Goal: Information Seeking & Learning: Learn about a topic

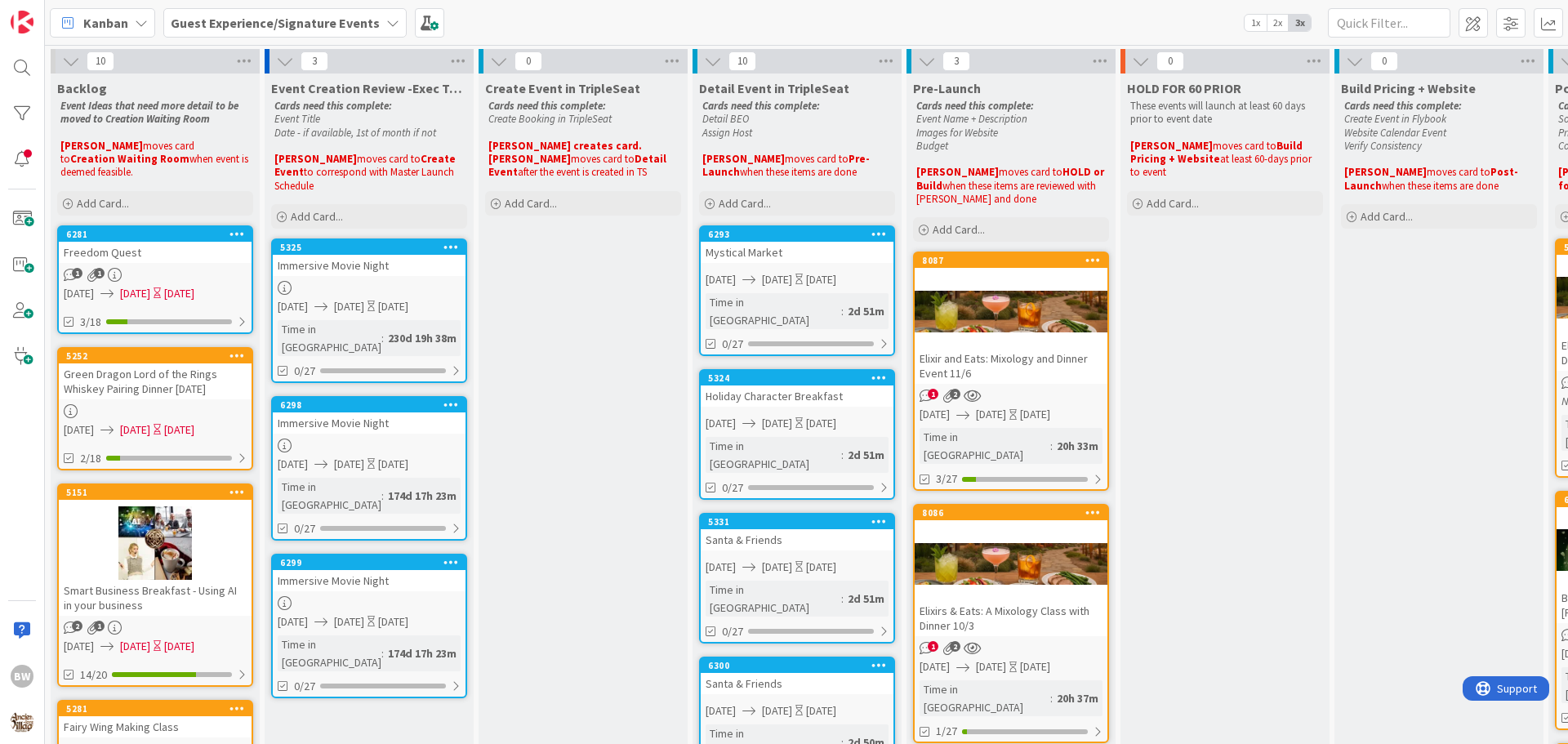
scroll to position [835, 722]
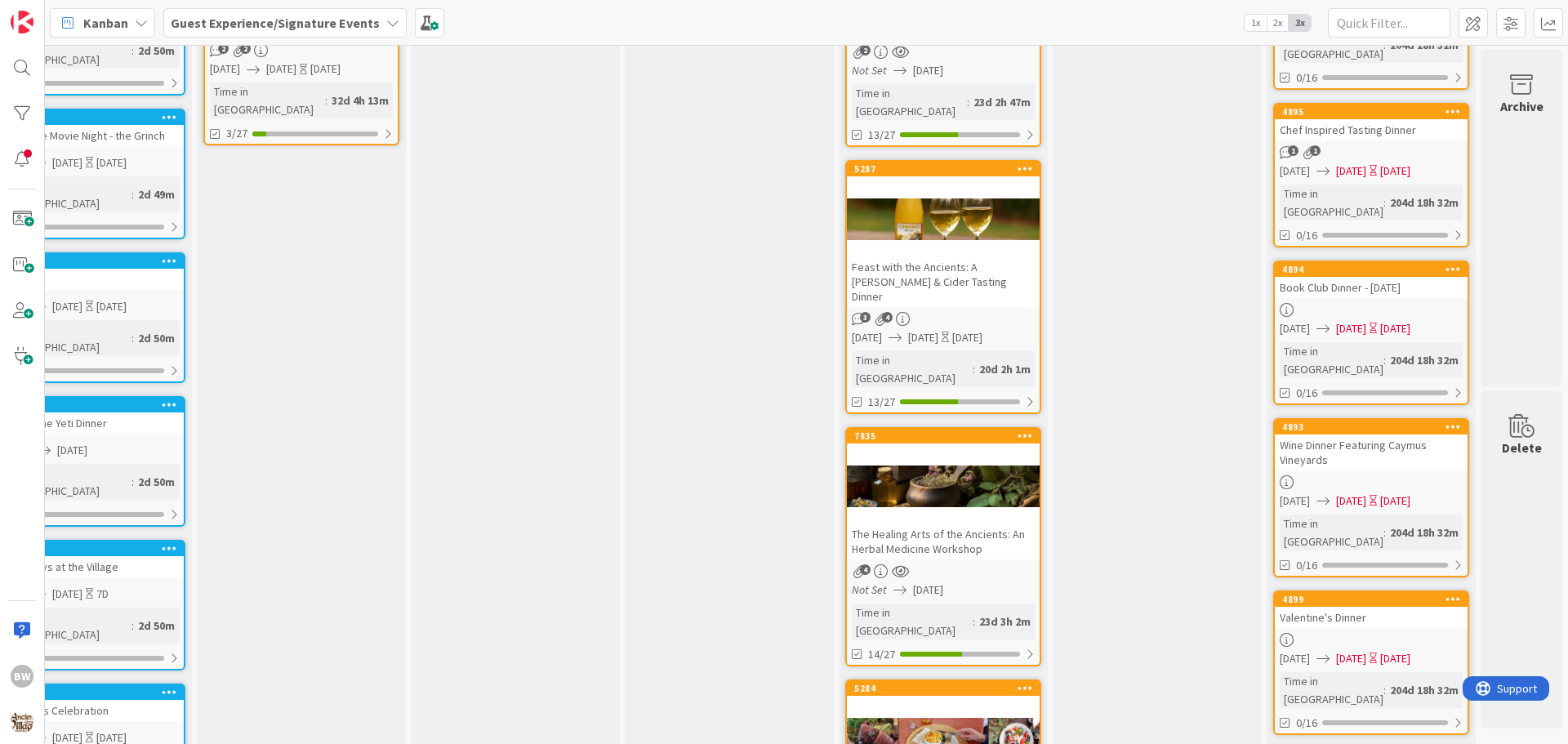
click at [919, 702] on div at bounding box center [944, 739] width 193 height 74
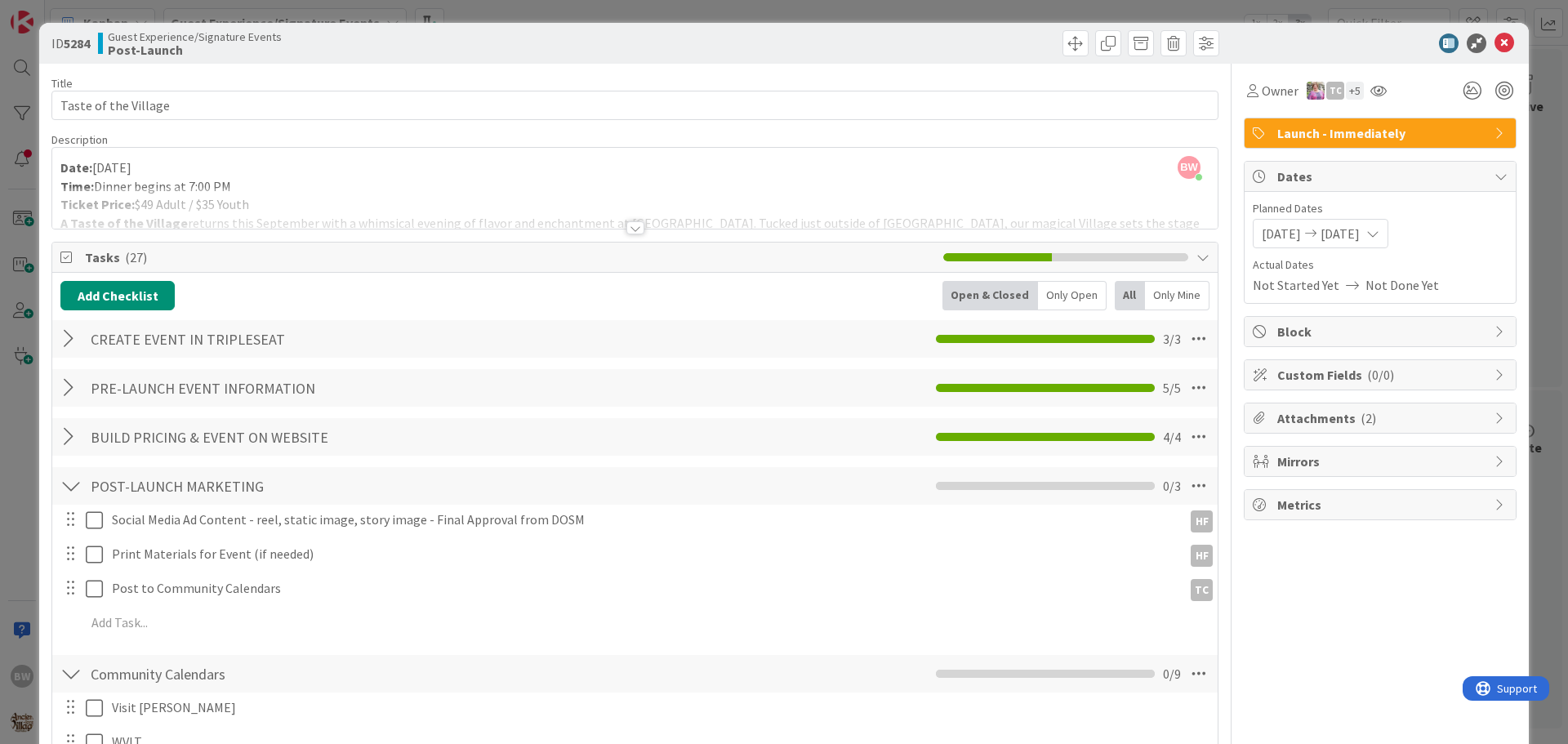
click at [626, 228] on div at bounding box center [635, 228] width 18 height 13
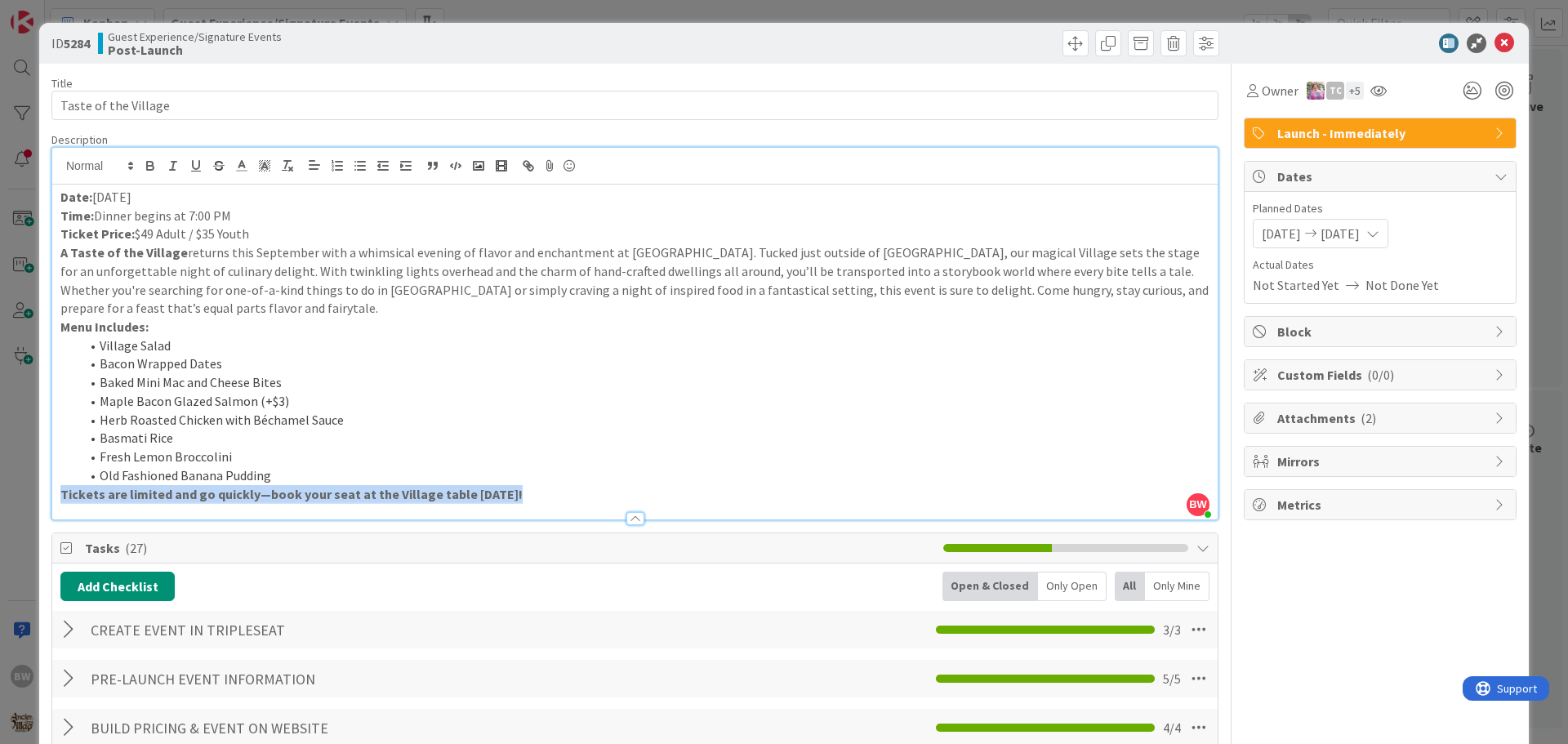
drag, startPoint x: 530, startPoint y: 506, endPoint x: 390, endPoint y: 491, distance: 140.8
click at [390, 491] on div "Description BW [PERSON_NAME] just joined Date: [DATE] Time: Dinner begins at 7:…" at bounding box center [635, 326] width 1167 height 388
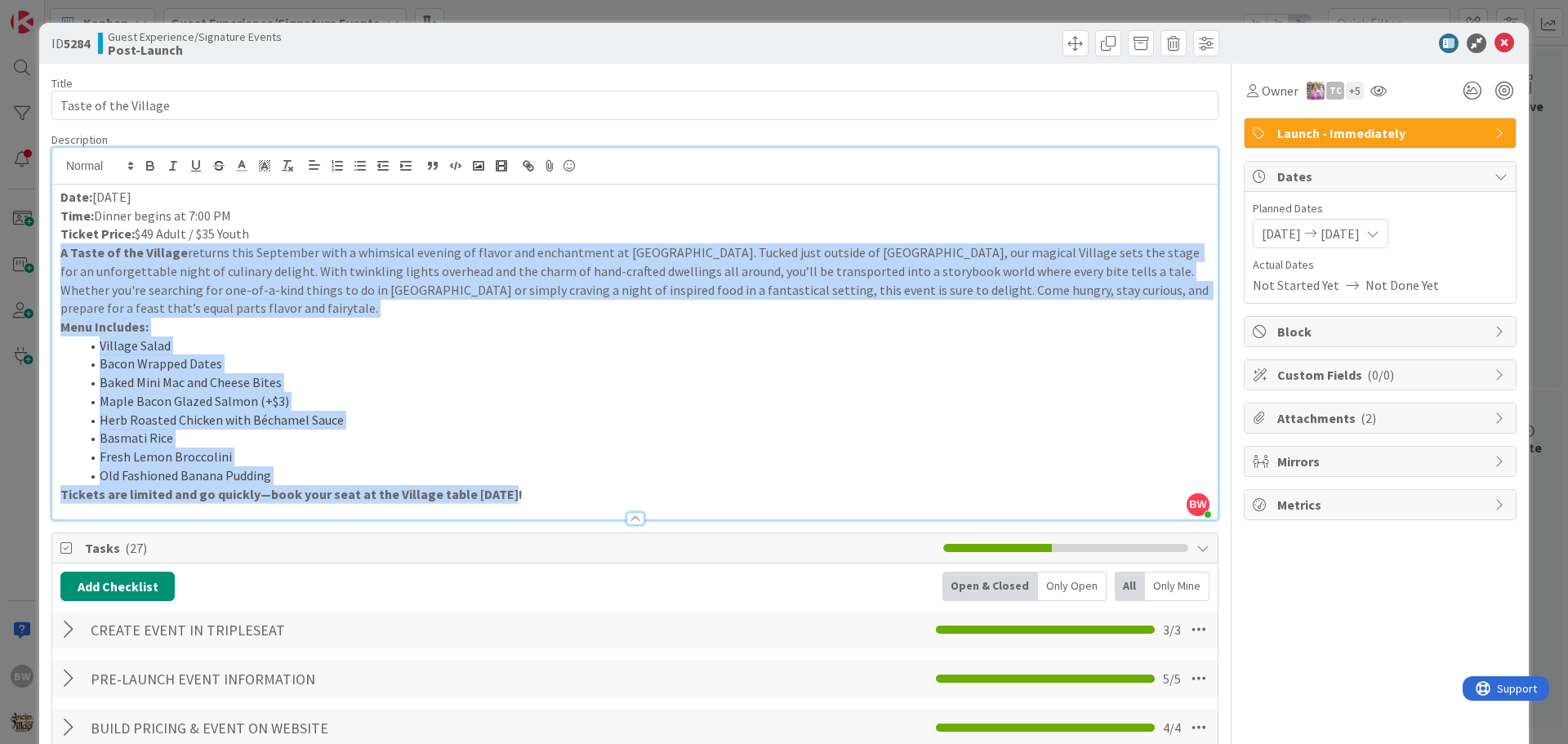
drag, startPoint x: 523, startPoint y: 492, endPoint x: 50, endPoint y: 259, distance: 527.3
copy div "A Taste of the Village returns this September with a whimsical evening of flavo…"
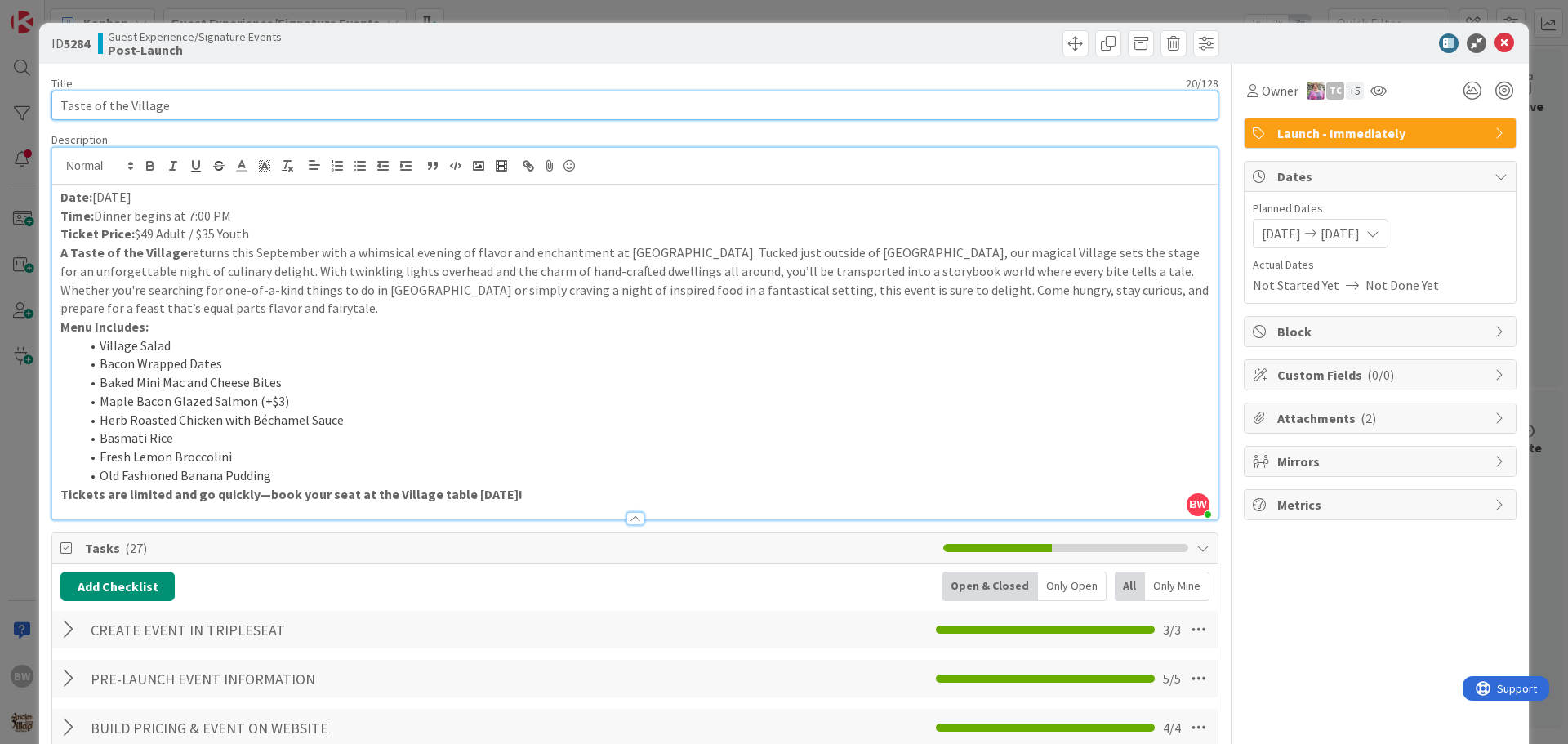
drag, startPoint x: 190, startPoint y: 92, endPoint x: 55, endPoint y: 102, distance: 135.4
click at [55, 102] on input "Taste of the Village" at bounding box center [635, 105] width 1167 height 29
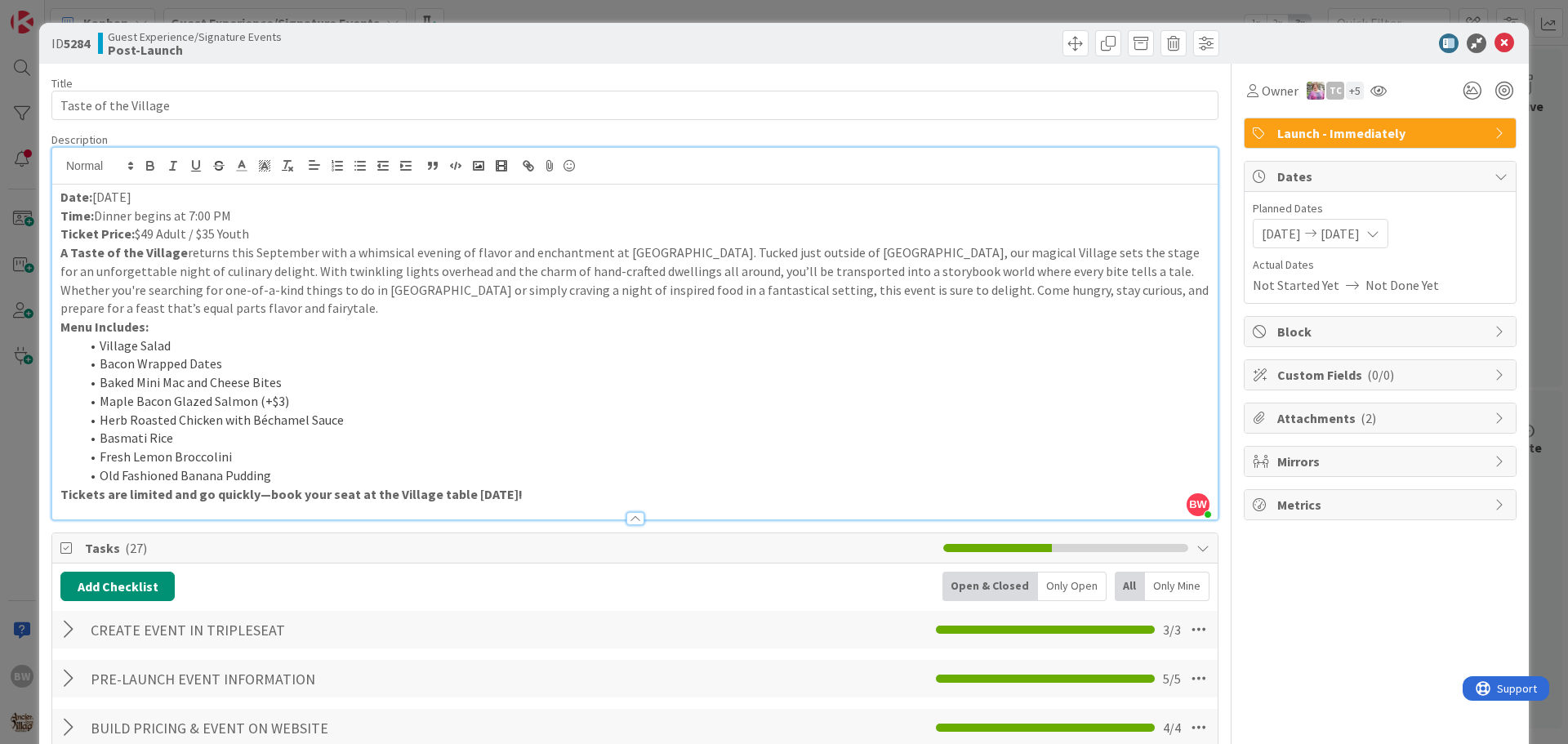
drag, startPoint x: 250, startPoint y: 231, endPoint x: 135, endPoint y: 236, distance: 115.1
click at [135, 236] on p "Ticket Price: $49 Adult / $35 Youth" at bounding box center [634, 233] width 1149 height 18
copy p "$49 Adult / $35 Youth"
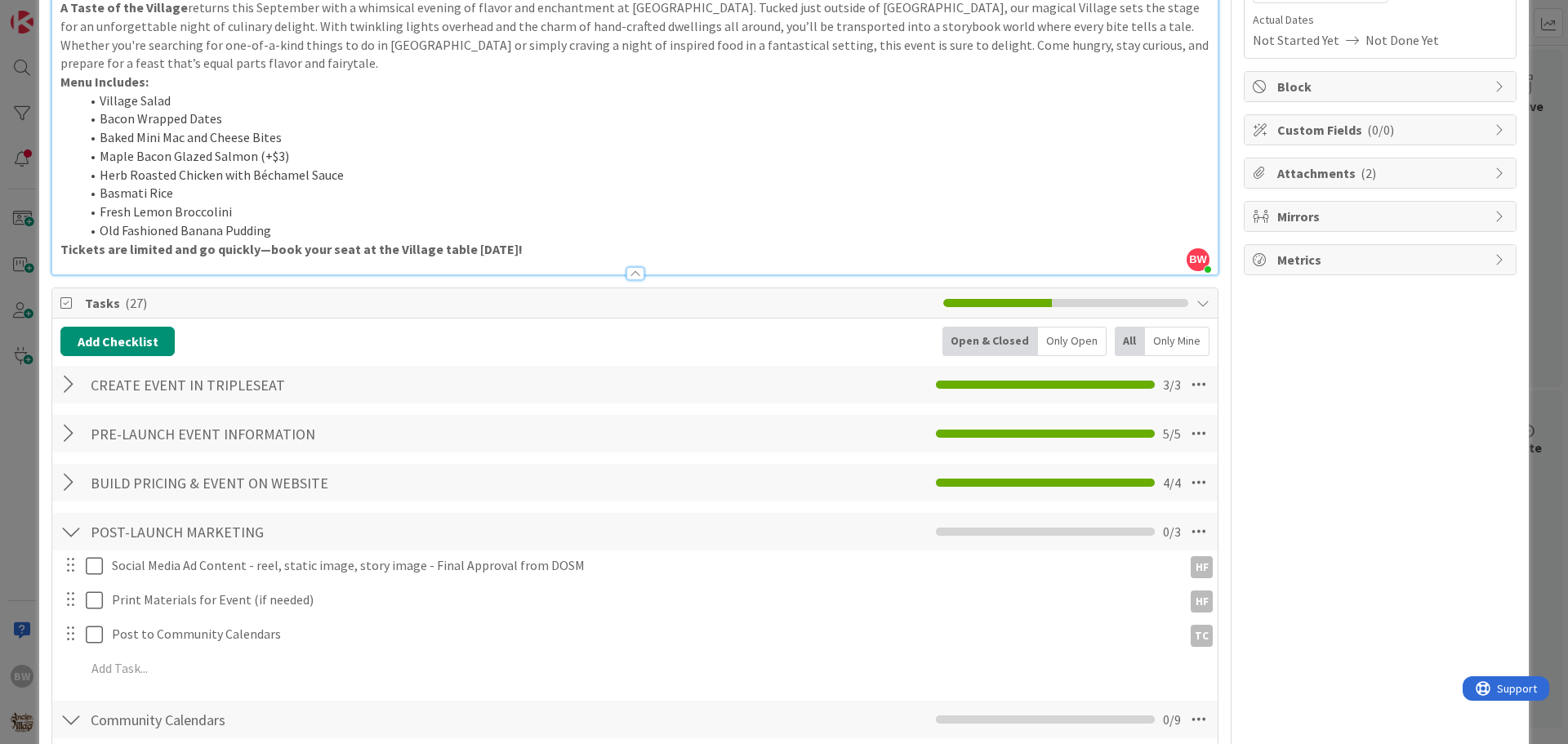
scroll to position [490, 0]
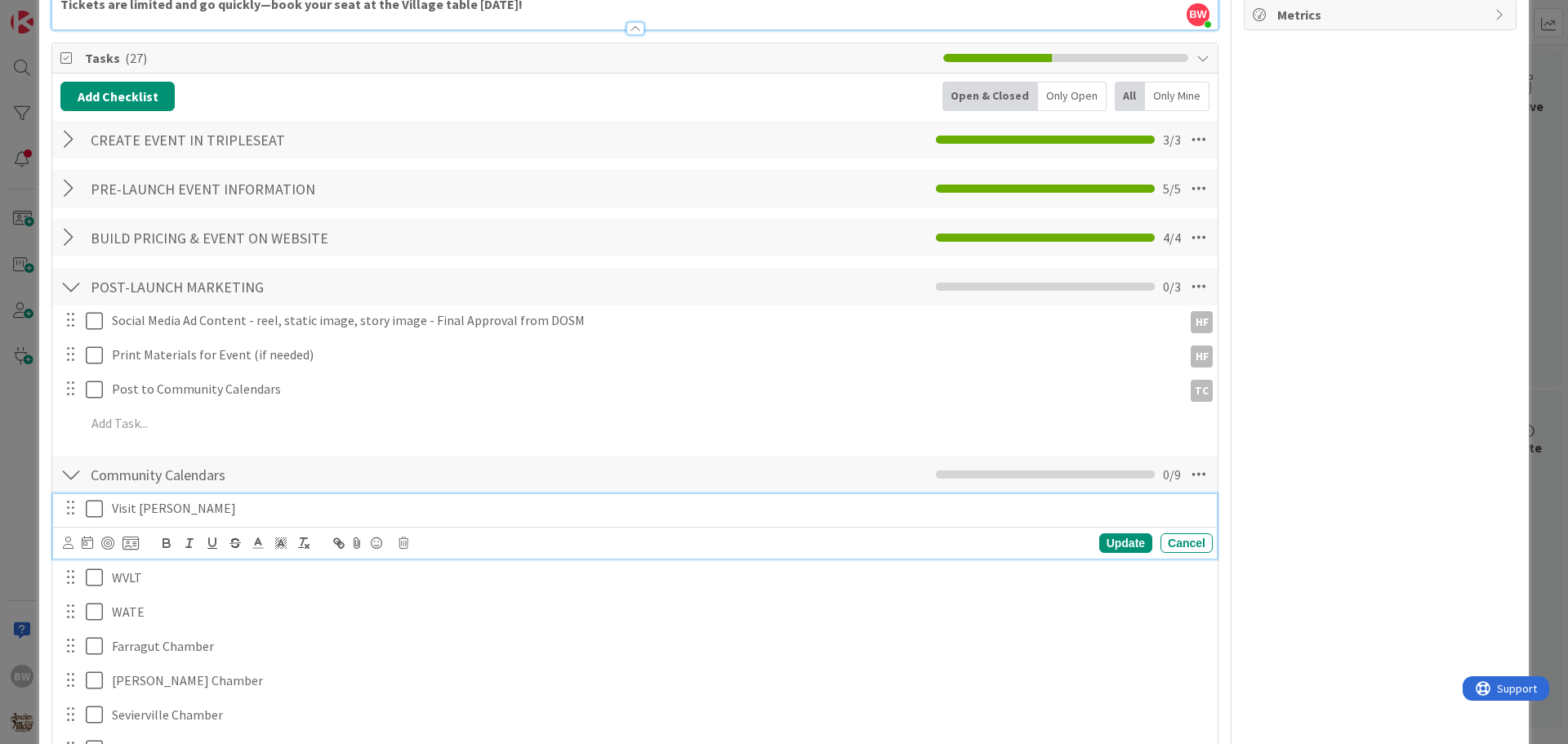
click at [90, 506] on icon at bounding box center [97, 509] width 24 height 19
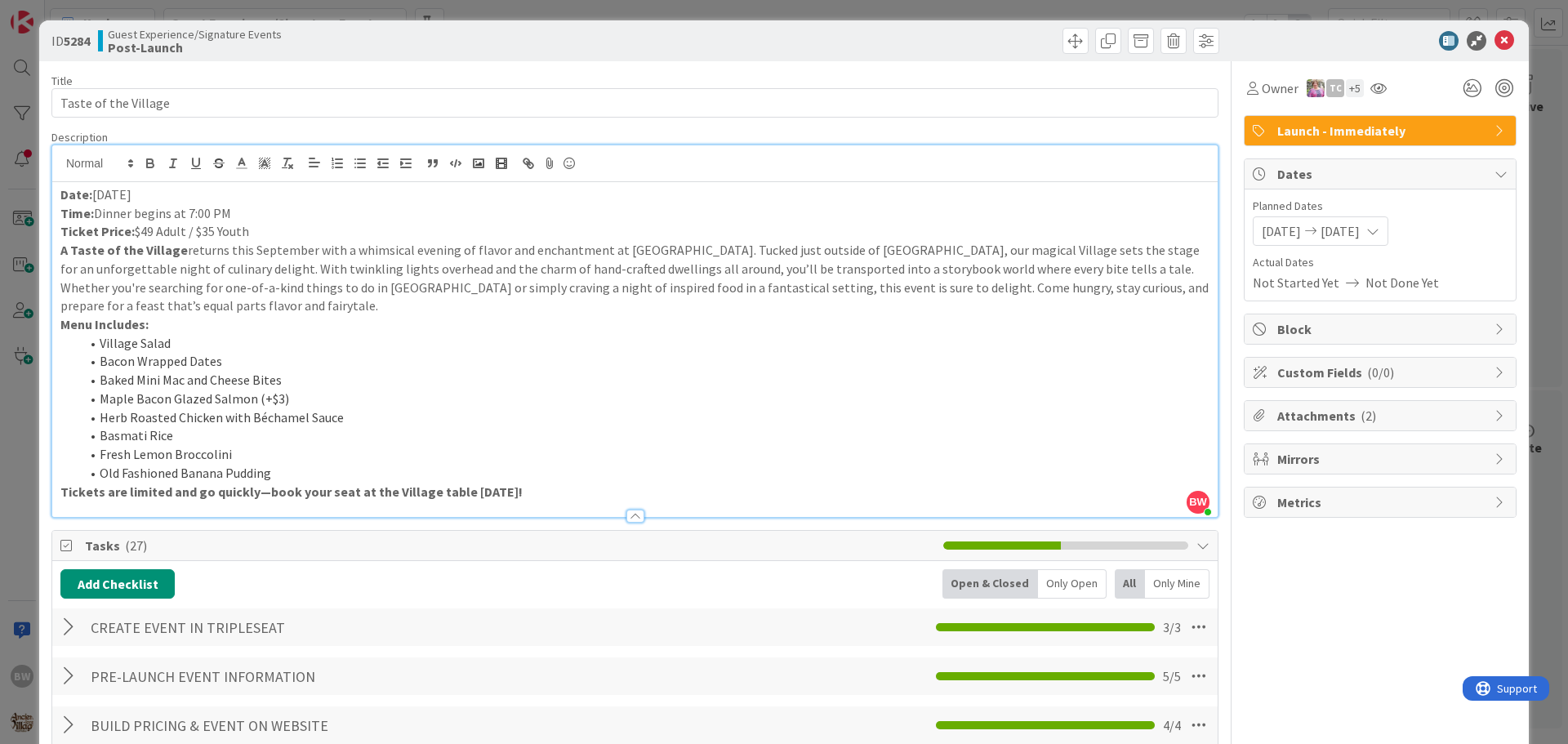
scroll to position [0, 0]
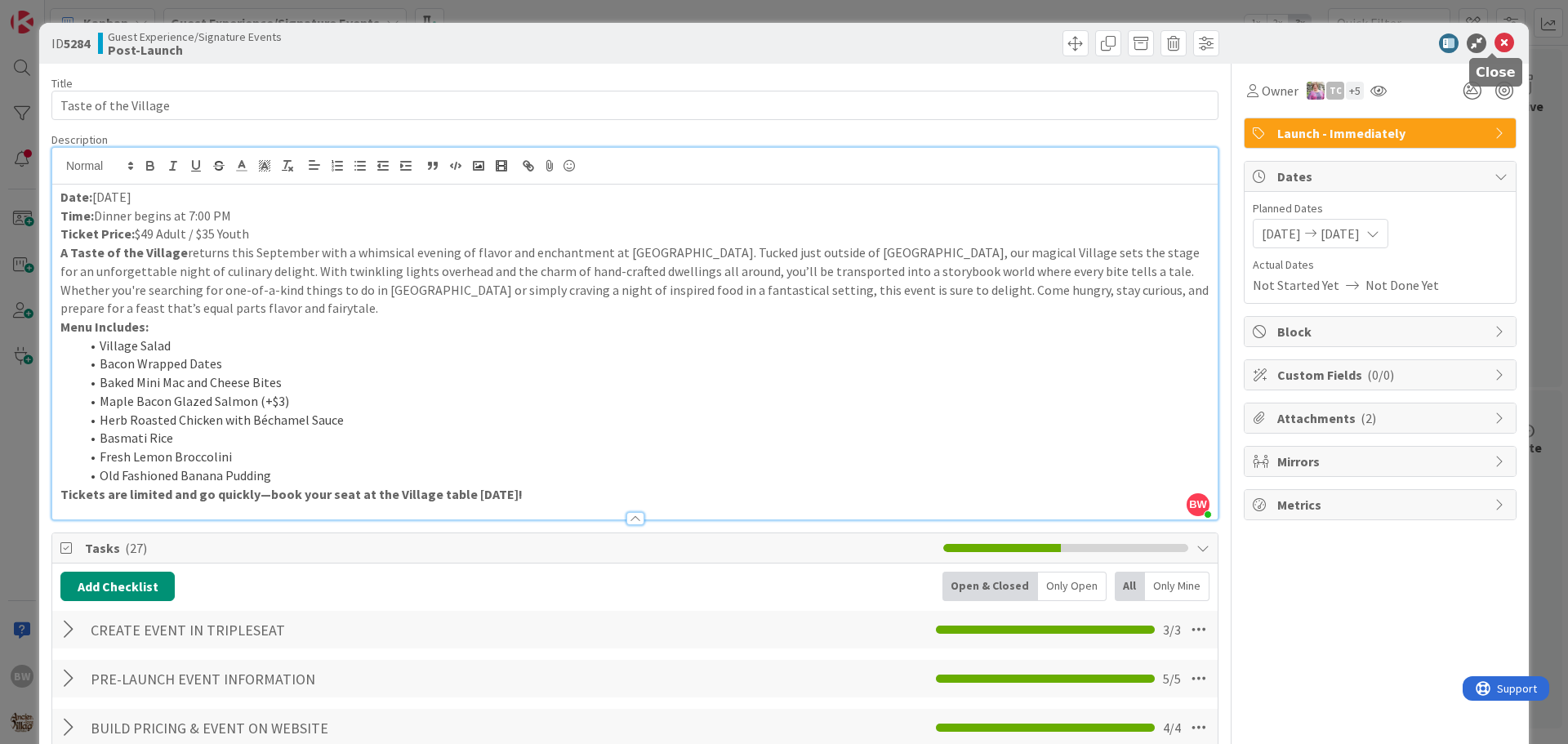
click at [1495, 42] on icon at bounding box center [1505, 43] width 19 height 19
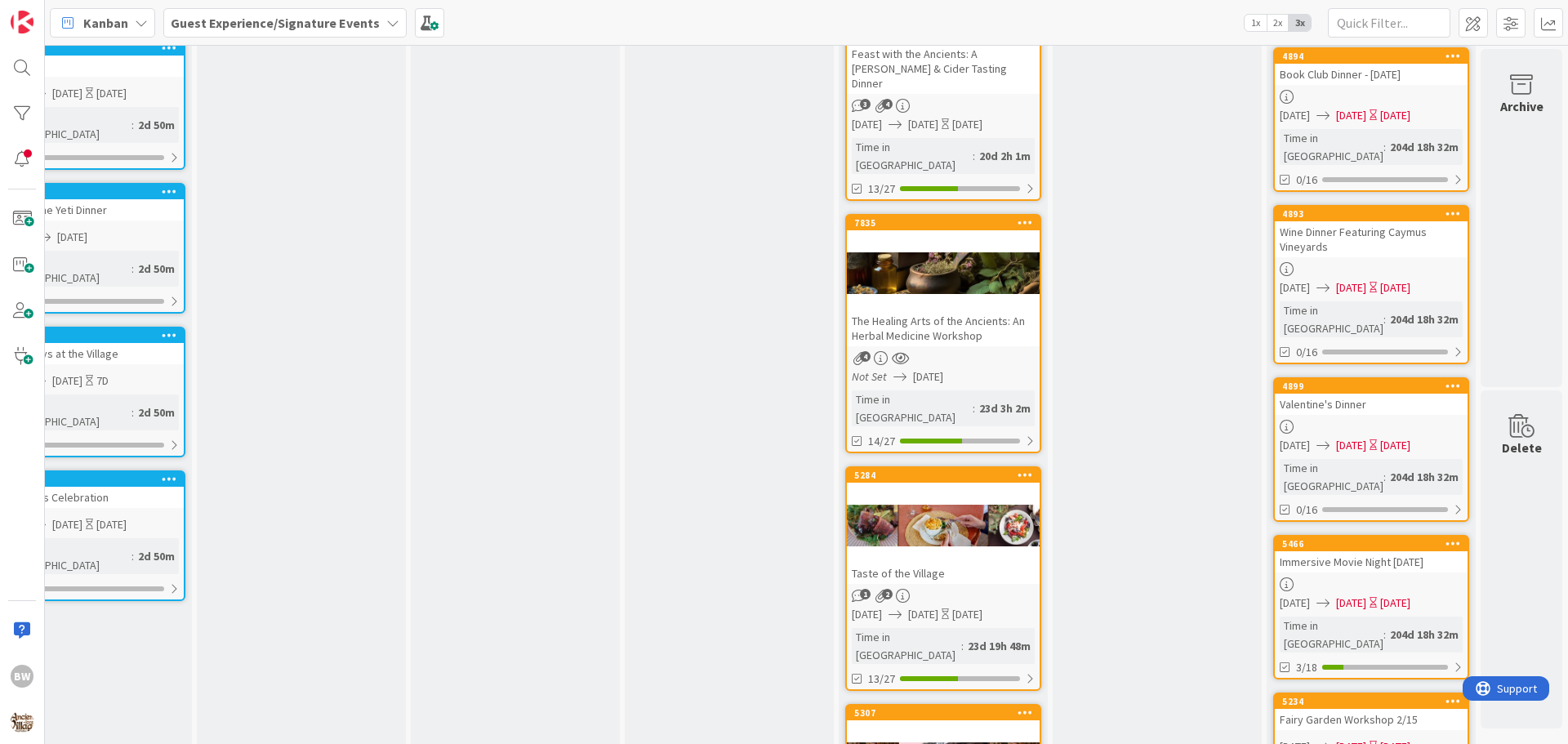
scroll to position [1197, 722]
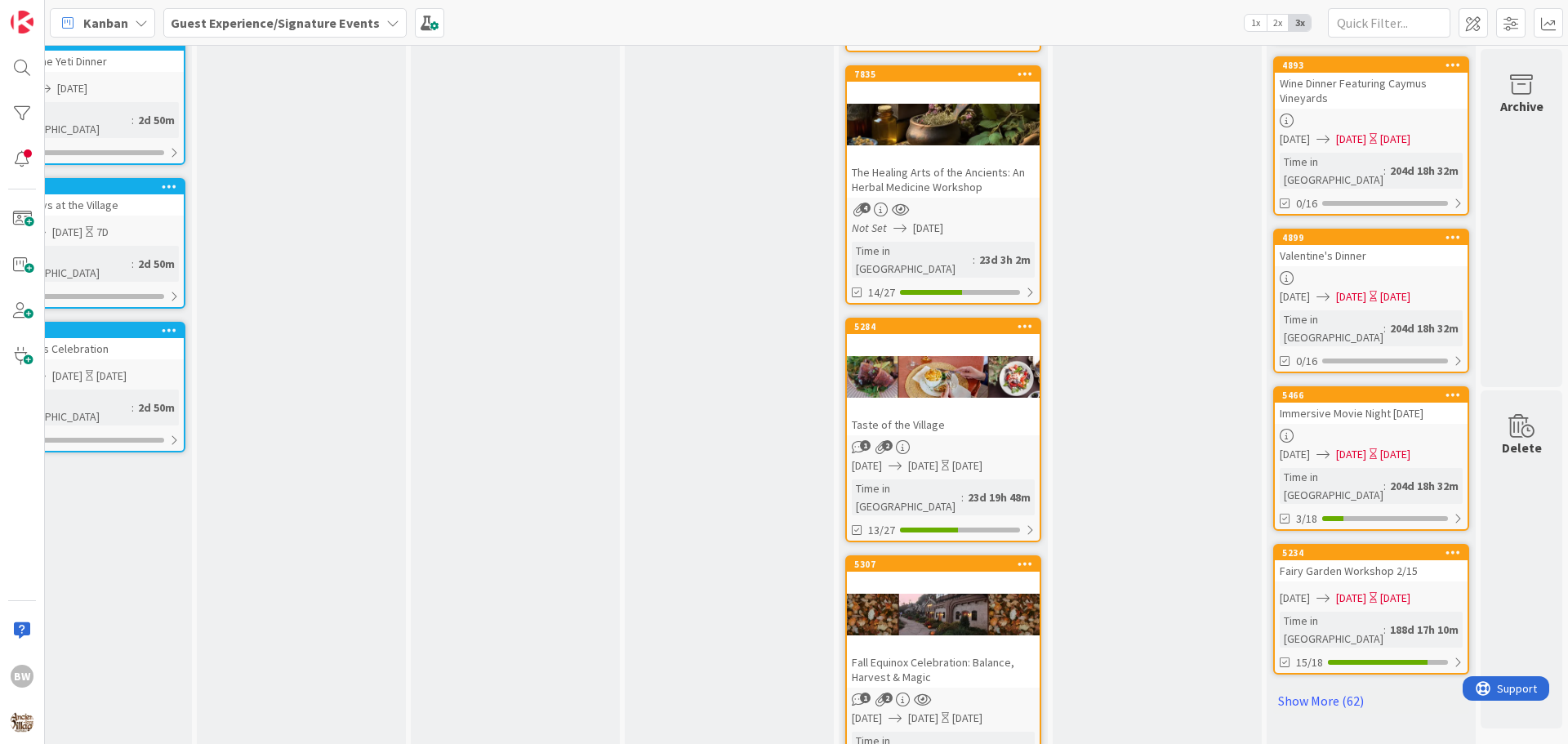
click at [927, 579] on div at bounding box center [944, 616] width 193 height 74
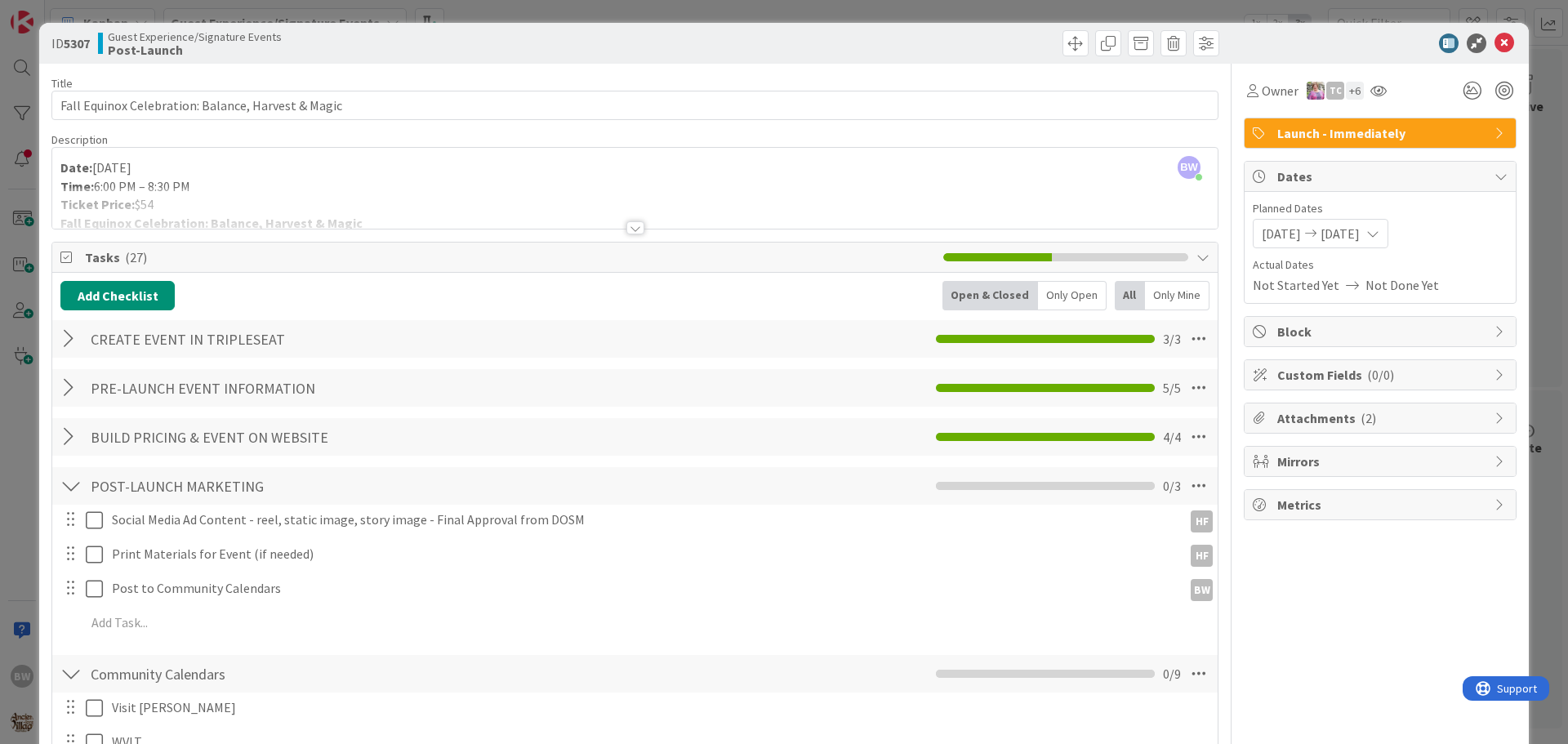
click at [626, 227] on div at bounding box center [635, 228] width 18 height 13
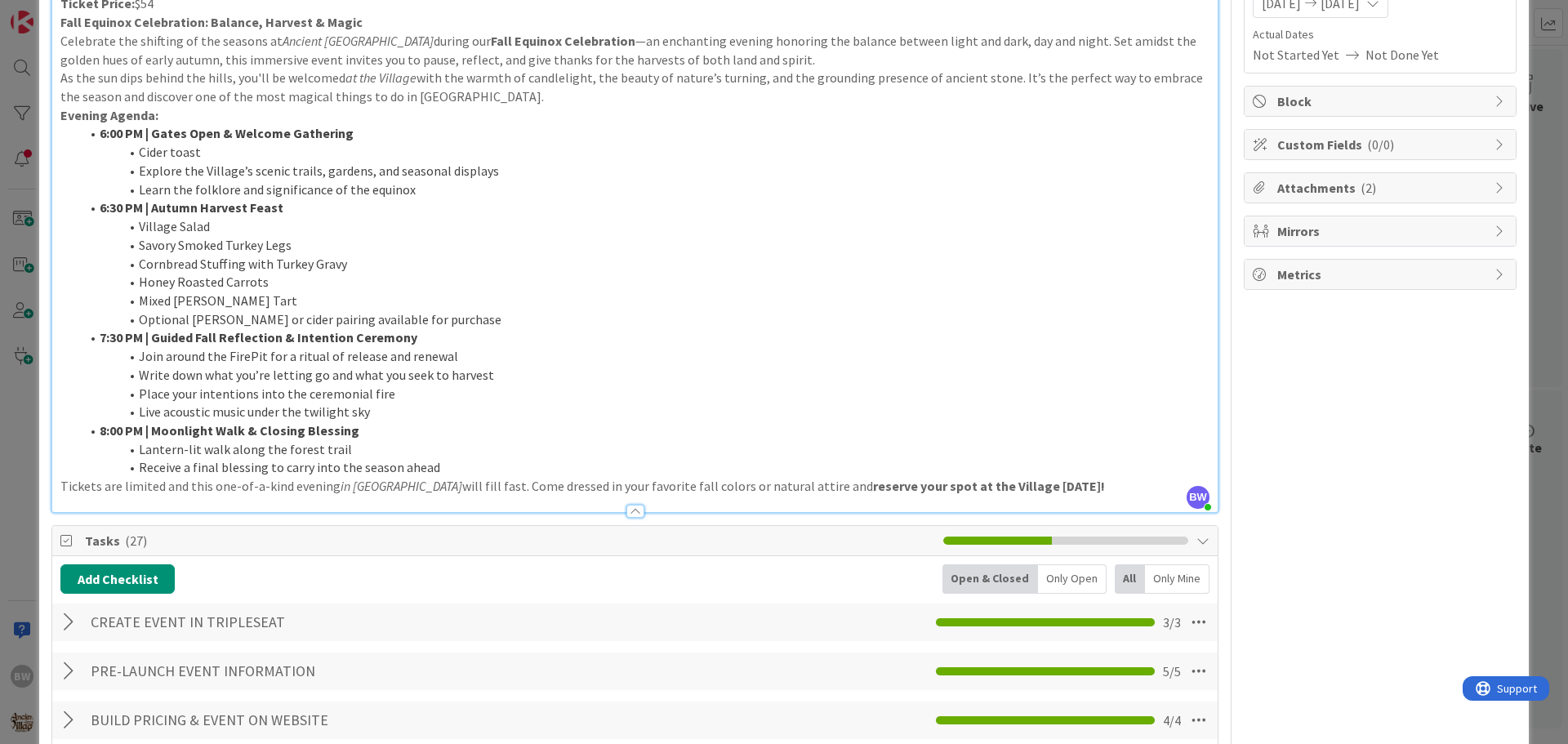
scroll to position [245, 0]
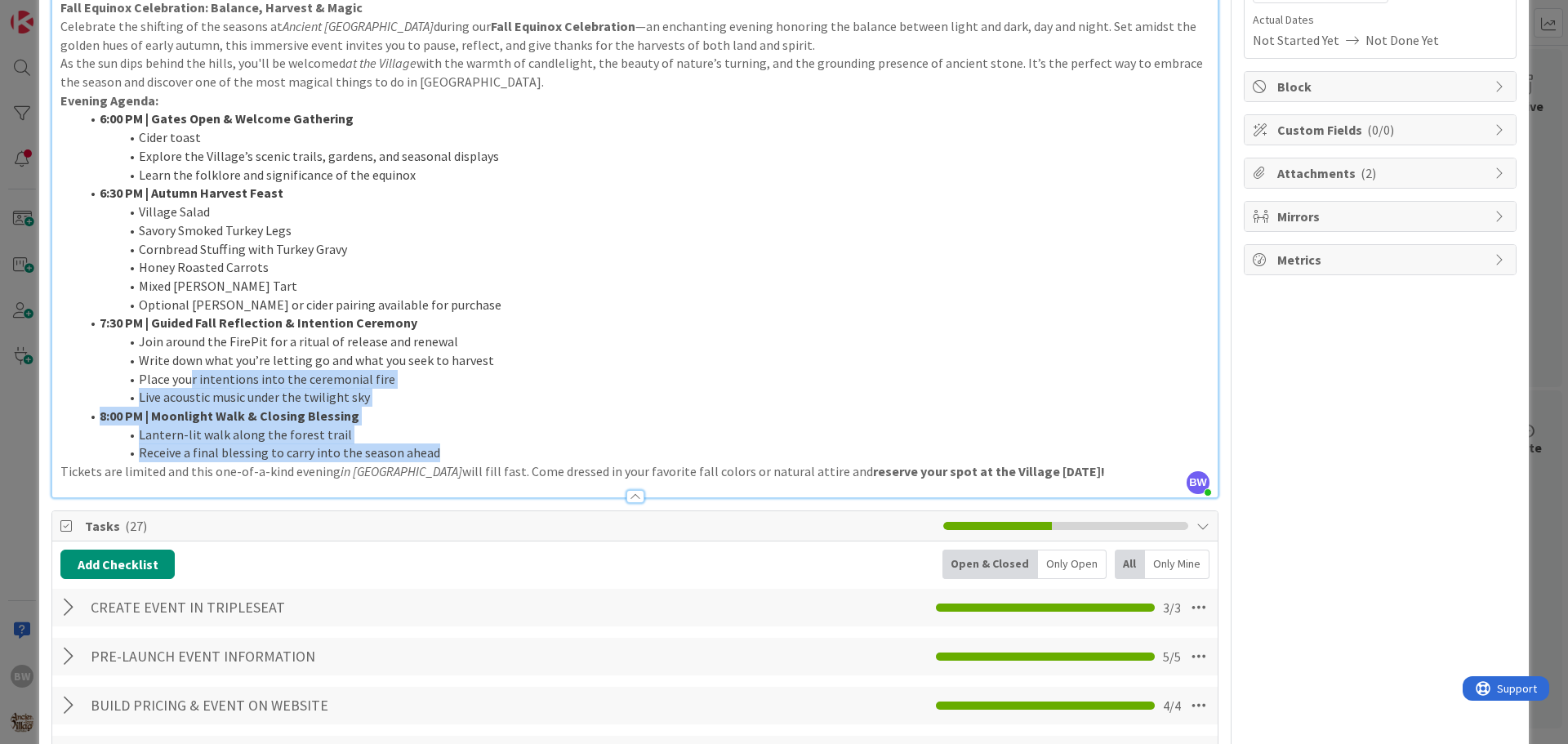
drag, startPoint x: 1041, startPoint y: 461, endPoint x: 192, endPoint y: 377, distance: 853.1
click at [192, 377] on ol "6:00 PM | Gates Open & Welcome Gathering Cider toast Explore the Village’s scen…" at bounding box center [634, 286] width 1149 height 353
click at [1048, 459] on li "Receive a final blessing to carry into the season ahead" at bounding box center [644, 452] width 1129 height 18
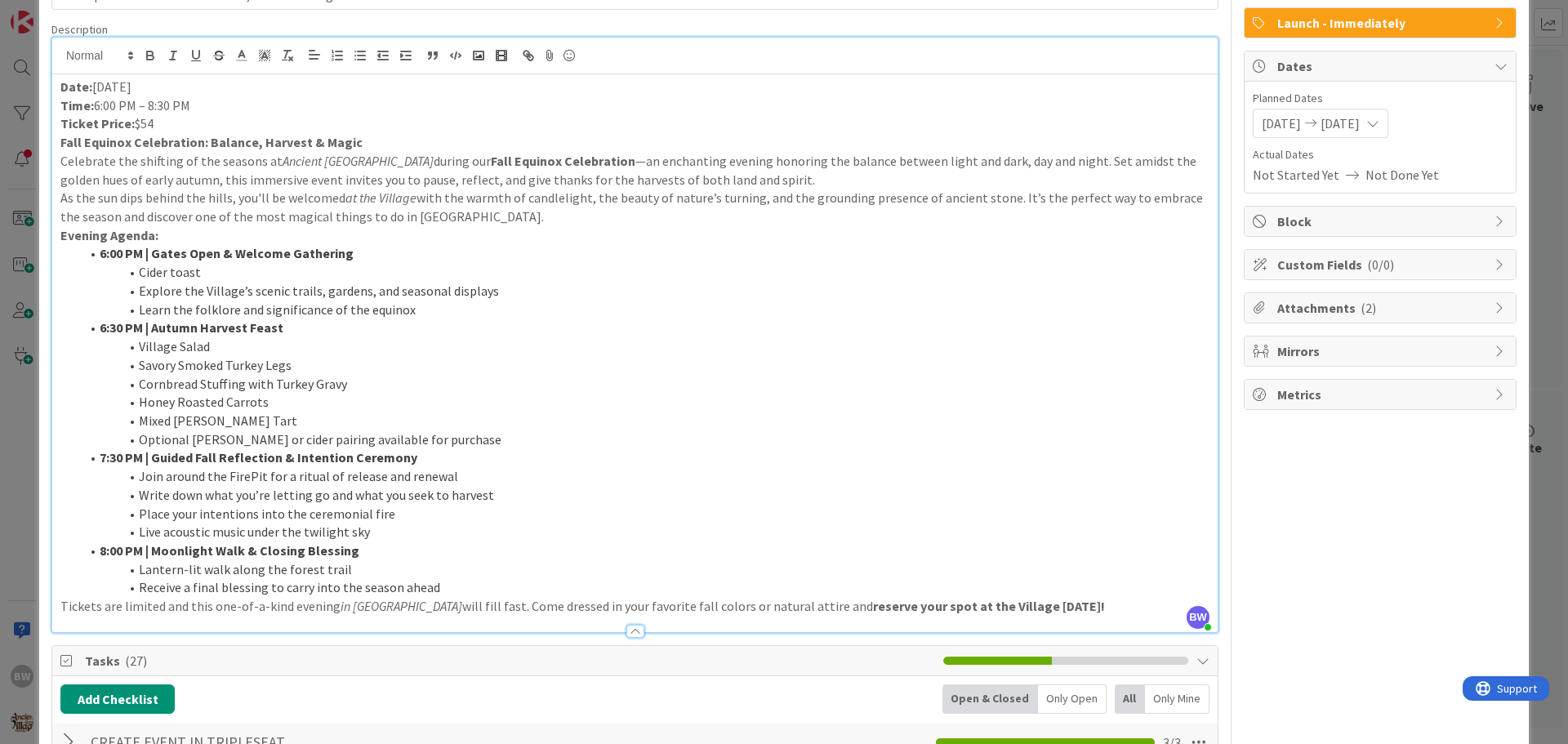
scroll to position [18, 0]
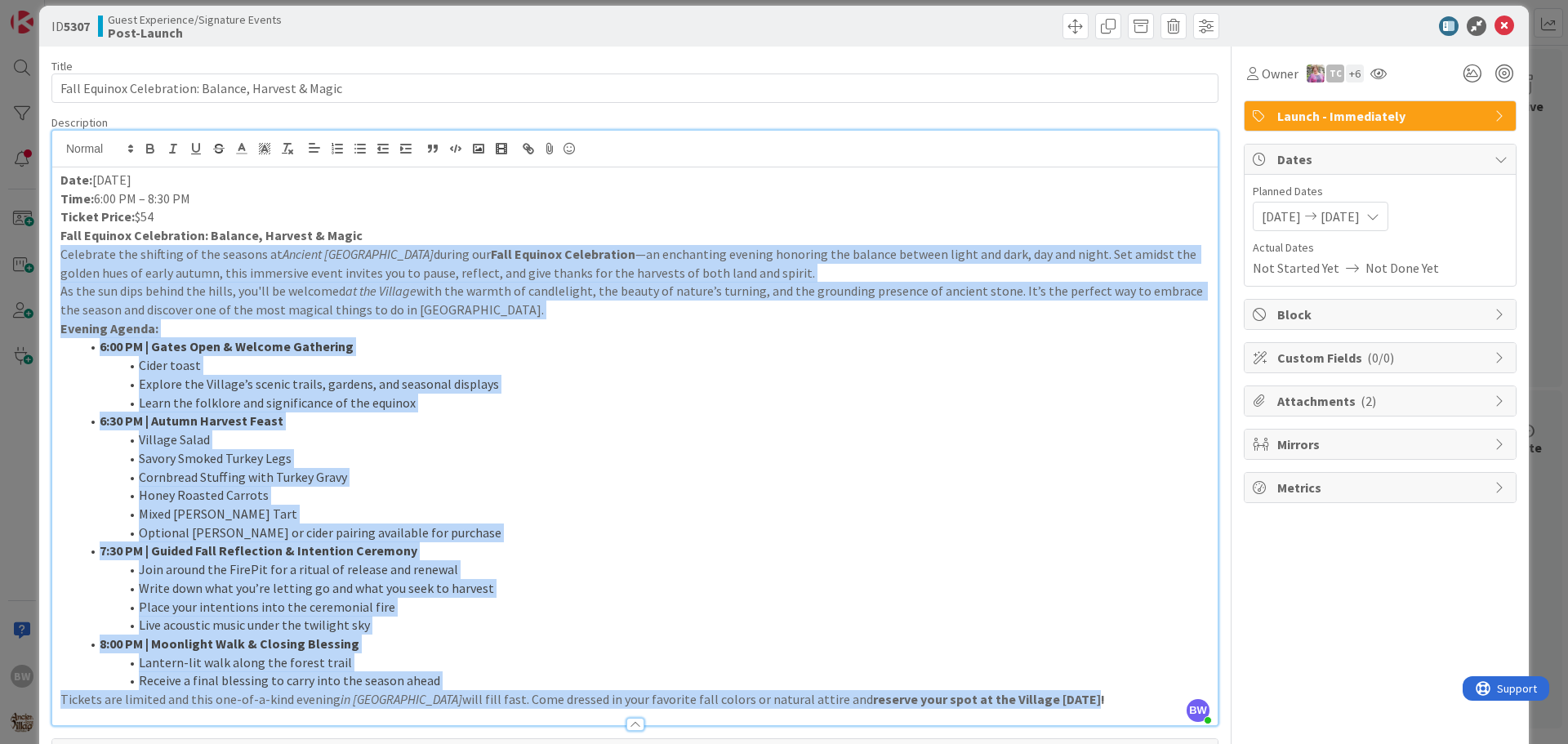
drag, startPoint x: 1025, startPoint y: 476, endPoint x: 60, endPoint y: 259, distance: 989.1
click at [60, 259] on div "Date: [DATE] Time: 6:00 PM – 8:30 PM Ticket Price: $54 Fall Equinox Celebration…" at bounding box center [635, 446] width 1165 height 558
copy div "Loremipsu dol sitametc ad eli seddoei te Incidid Utla Etdolor magnaa eni Admi V…"
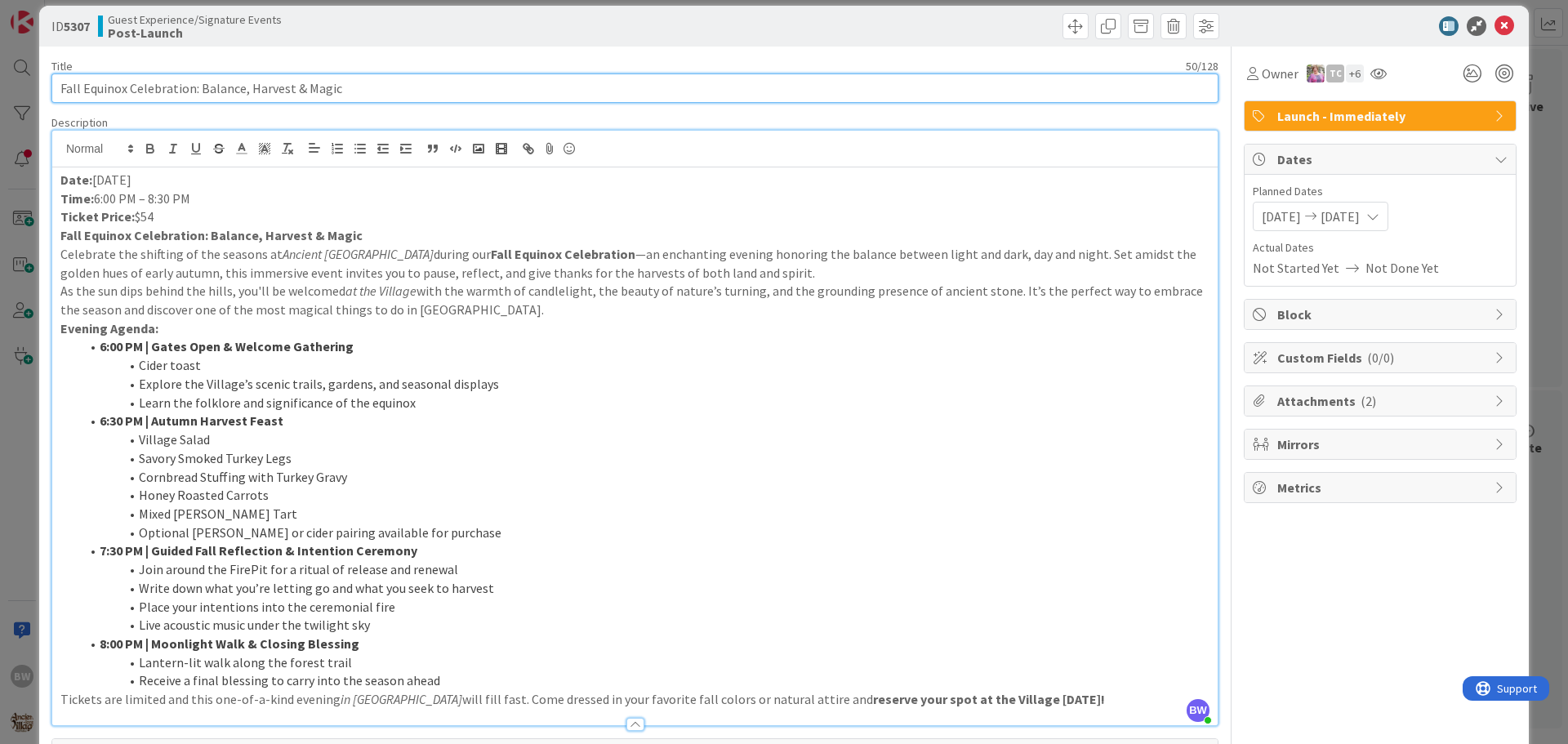
drag, startPoint x: 337, startPoint y: 88, endPoint x: 1, endPoint y: 75, distance: 336.3
click at [1, 75] on div "ID 5307 Guest Experience/Signature Events Post-Launch Title 50 / 128 Fall Equin…" at bounding box center [784, 372] width 1568 height 744
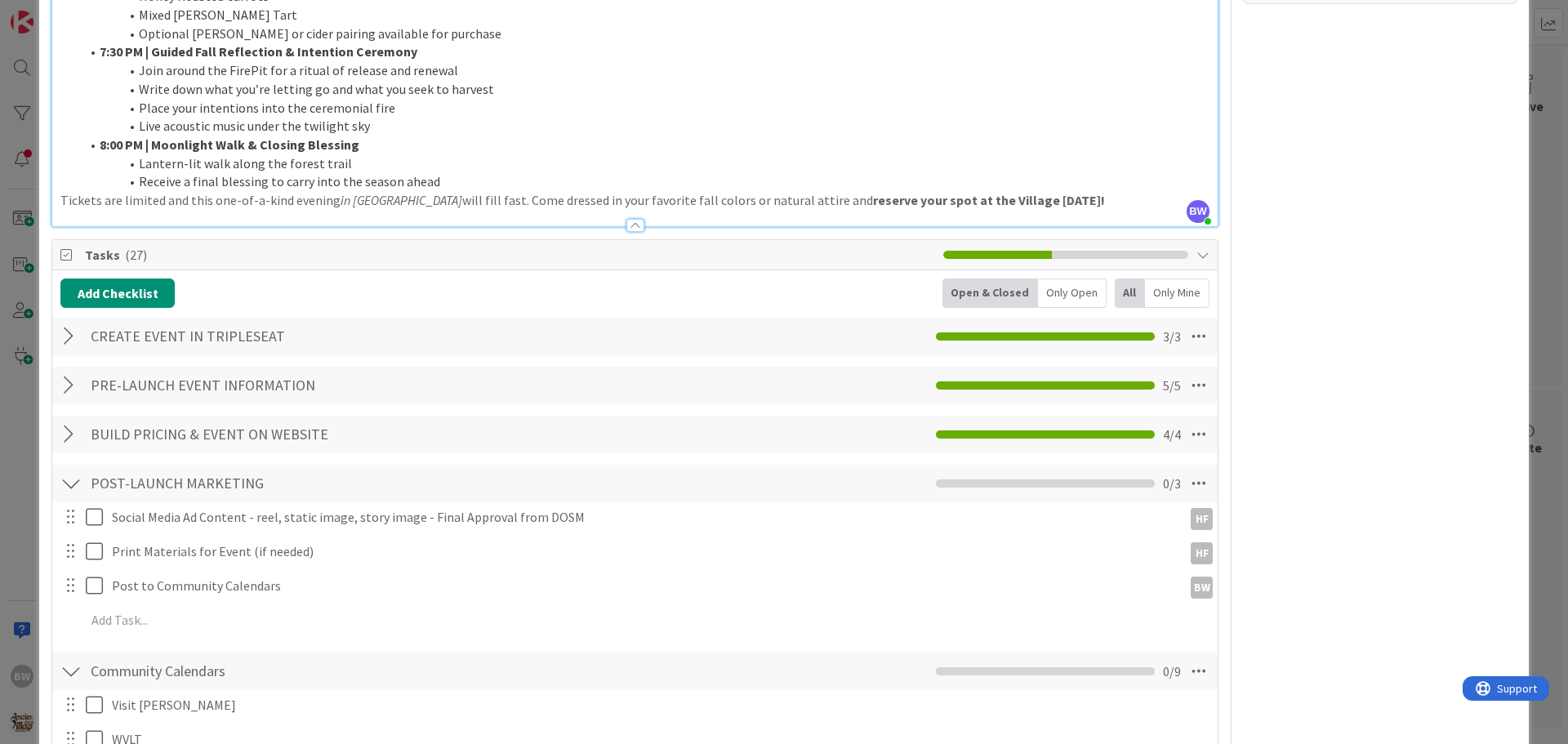
scroll to position [670, 0]
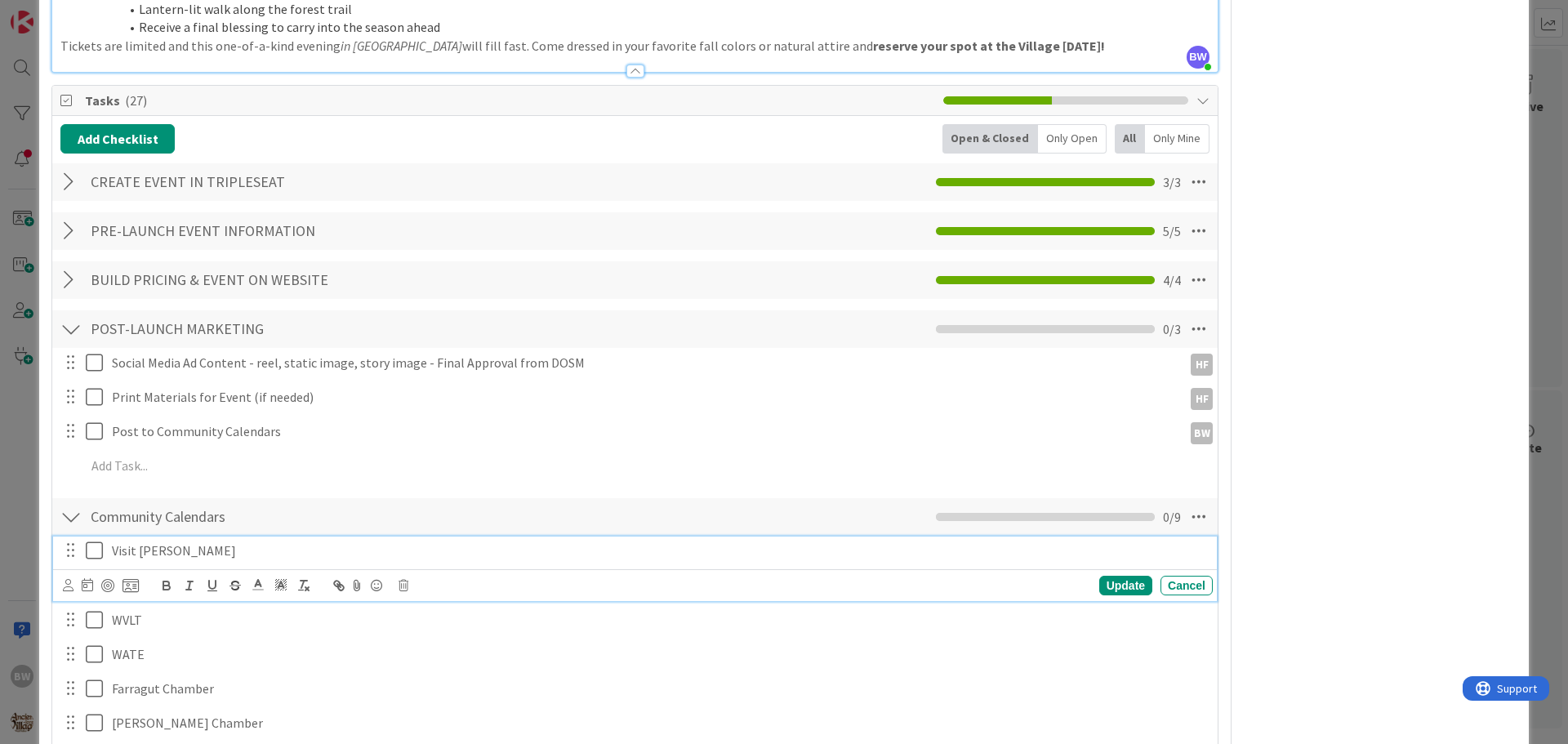
click at [91, 551] on icon at bounding box center [97, 550] width 24 height 19
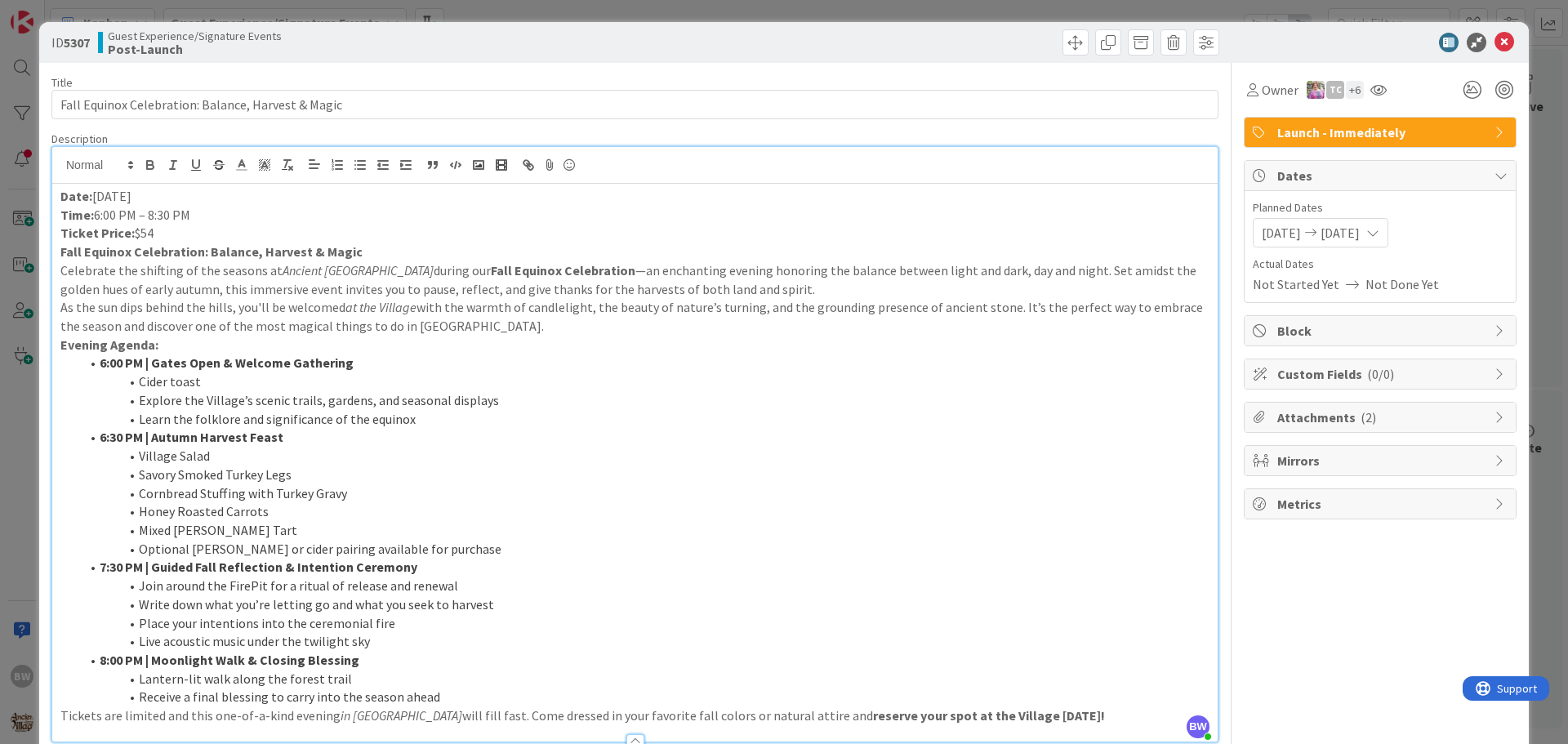
scroll to position [0, 0]
click at [1495, 39] on icon at bounding box center [1505, 43] width 19 height 19
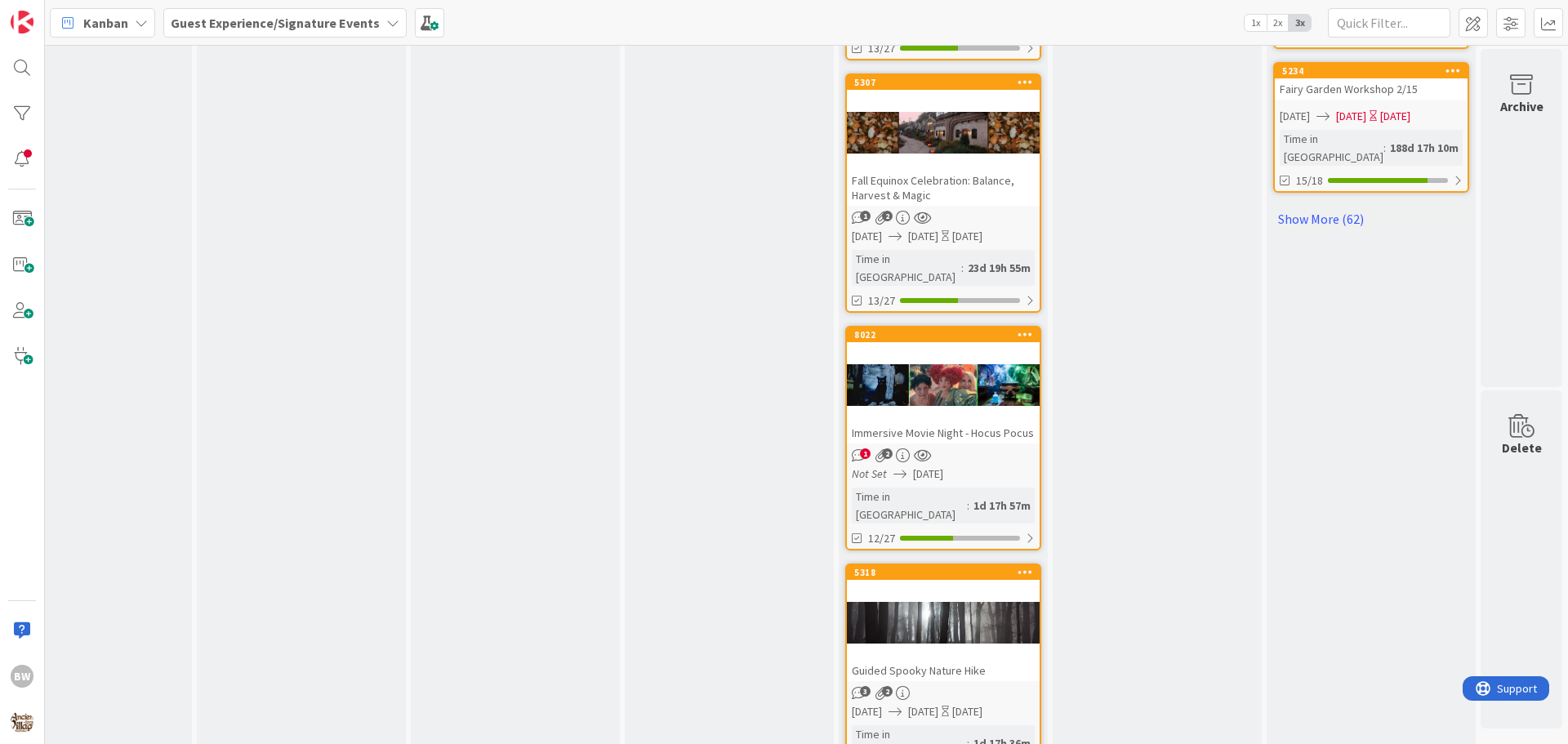
scroll to position [1796, 722]
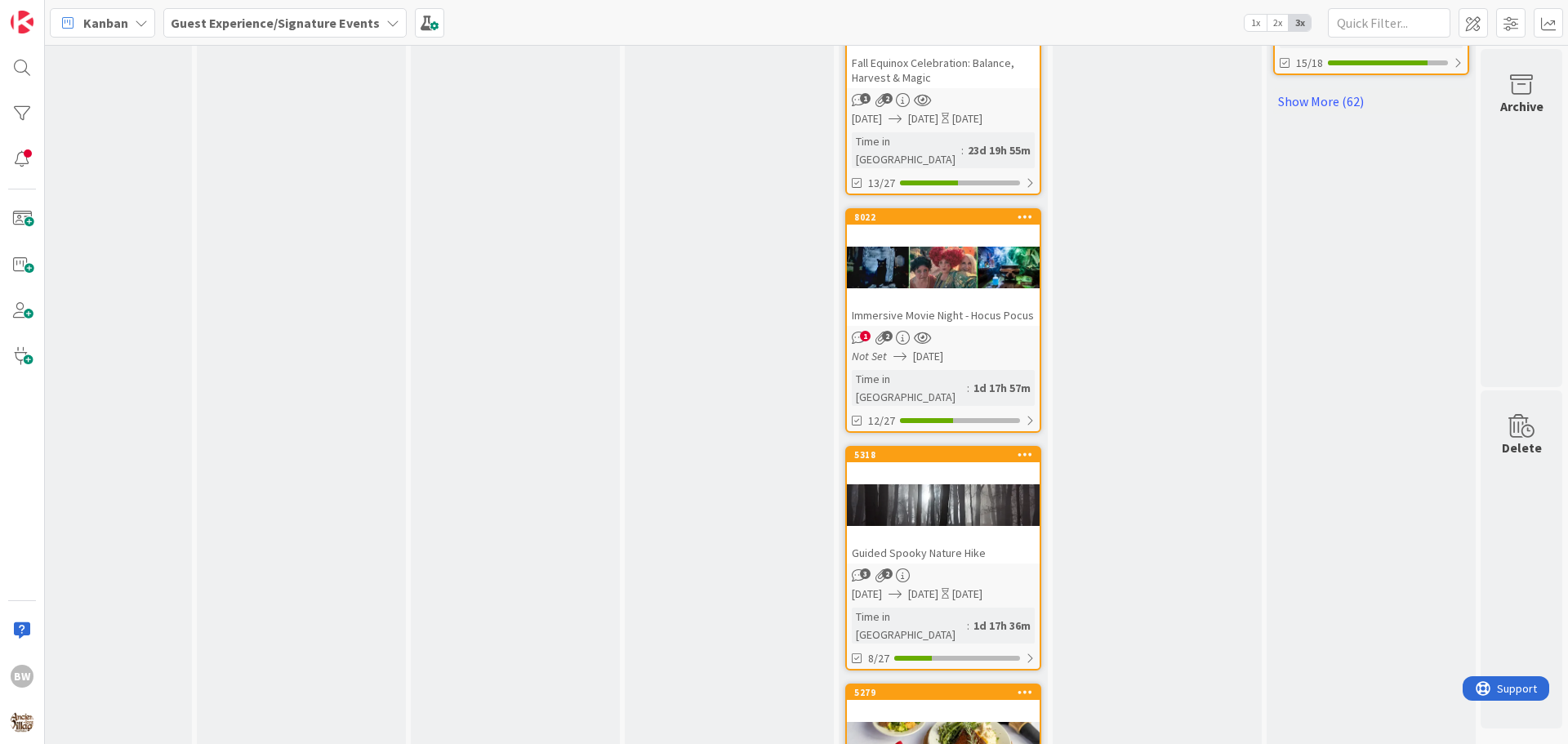
click at [919, 231] on div at bounding box center [944, 268] width 193 height 74
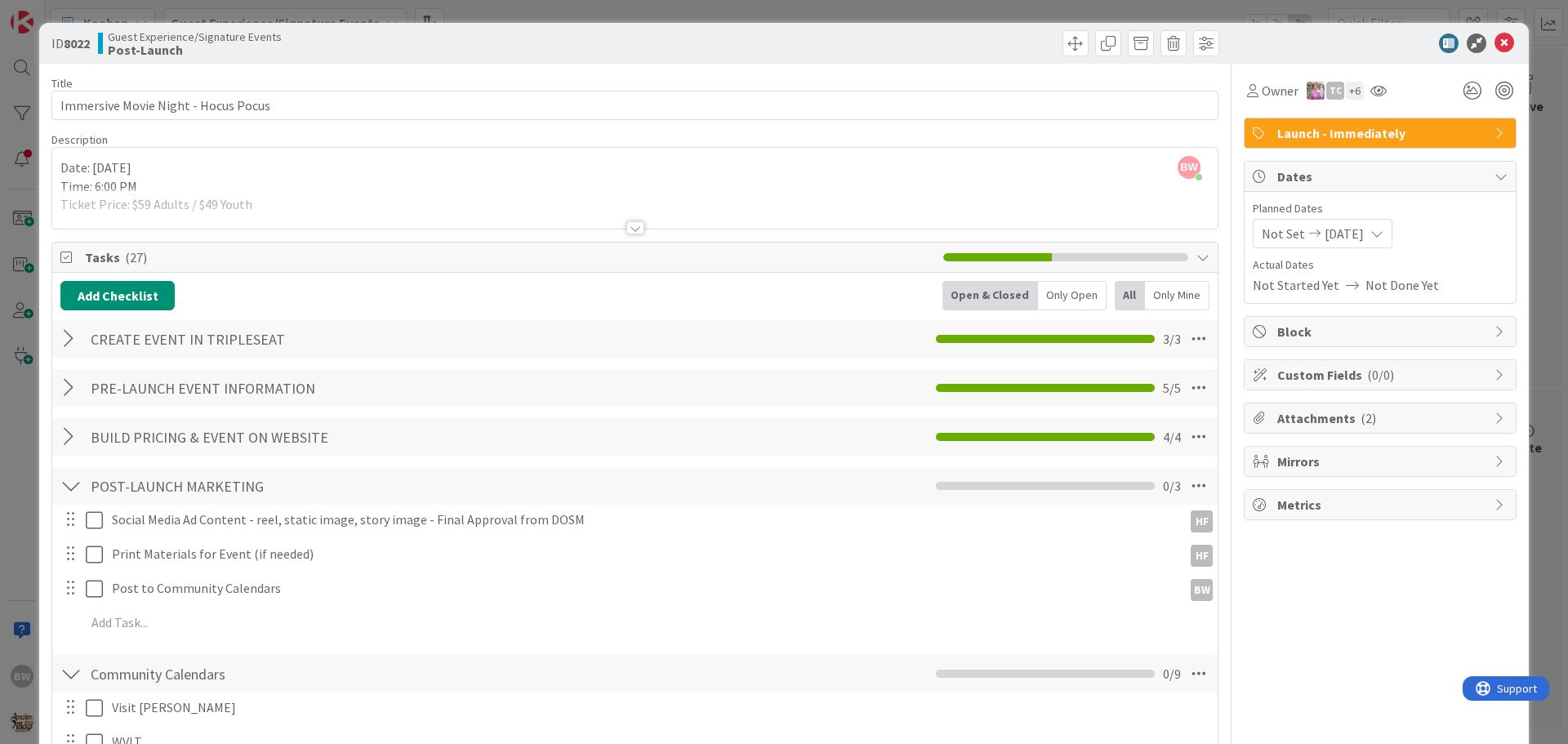
click at [637, 224] on div at bounding box center [635, 228] width 18 height 13
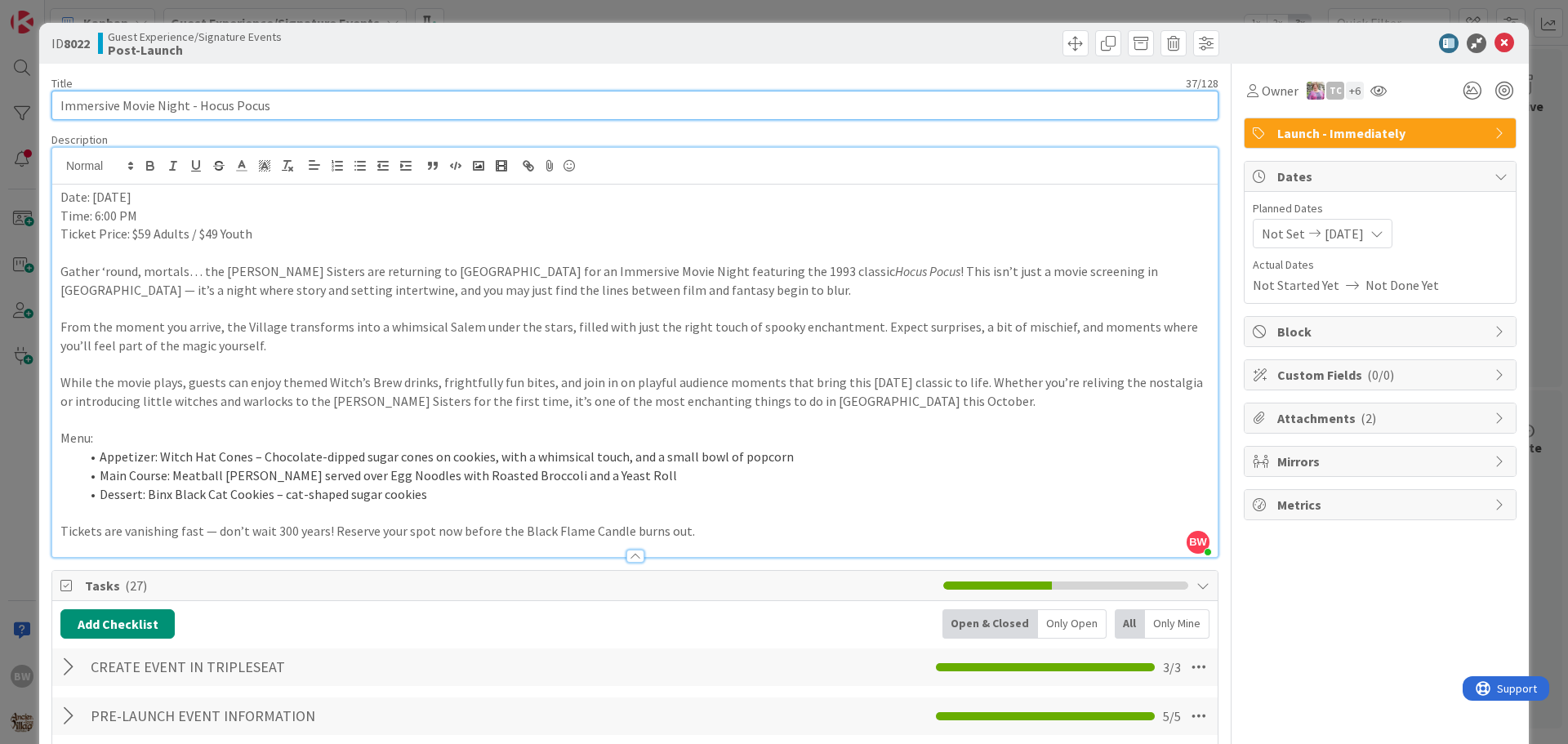
drag, startPoint x: 229, startPoint y: 105, endPoint x: 51, endPoint y: 110, distance: 178.1
click at [52, 110] on input "Immersive Movie Night - Hocus Pocus" at bounding box center [635, 105] width 1167 height 29
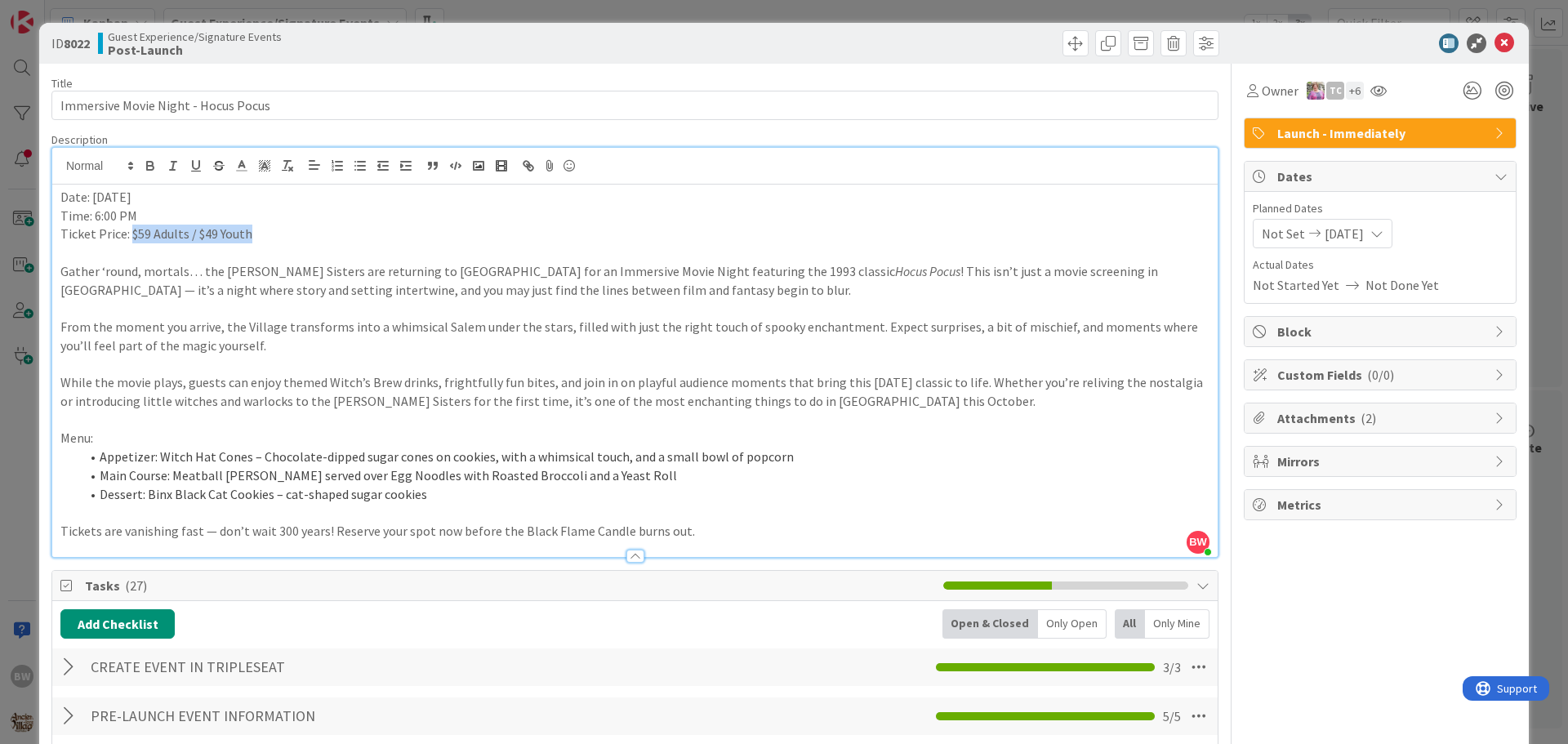
drag, startPoint x: 252, startPoint y: 233, endPoint x: 131, endPoint y: 231, distance: 121.0
click at [131, 231] on p "Ticket Price: $59 Adults / $49 Youth" at bounding box center [634, 233] width 1149 height 18
copy p "$59 Adults / $49 Youth"
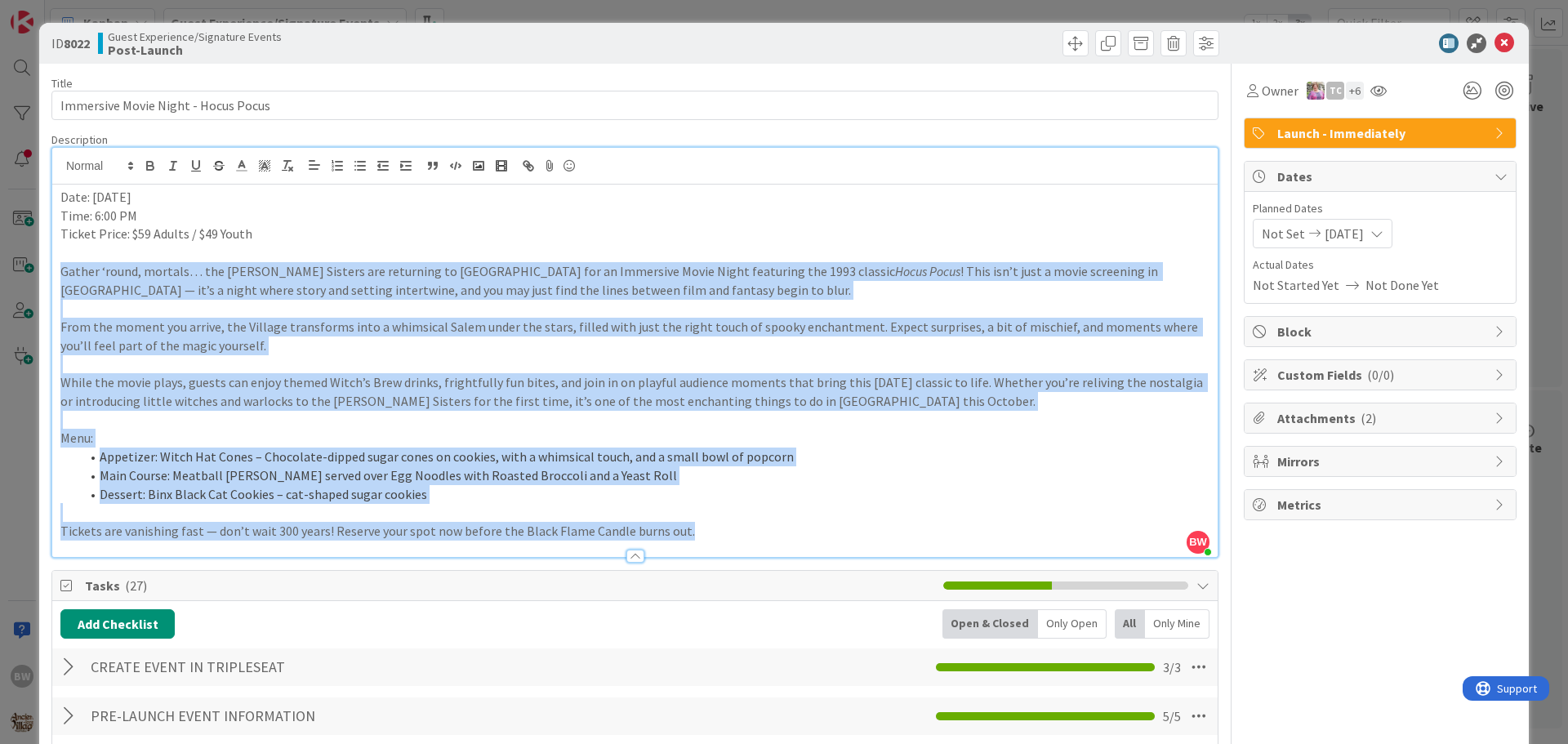
drag, startPoint x: 679, startPoint y: 532, endPoint x: 61, endPoint y: 263, distance: 674.0
click at [61, 263] on div "Date: [DATE] Time: 6:00 PM Ticket Price: $59 Adults / $49 Youth Gather ‘round, …" at bounding box center [635, 371] width 1165 height 372
copy div "Loremi ‘dolor, sitamet… con Adipiscin Elitsed doe temporinc ut Laboree Dolo Mag…"
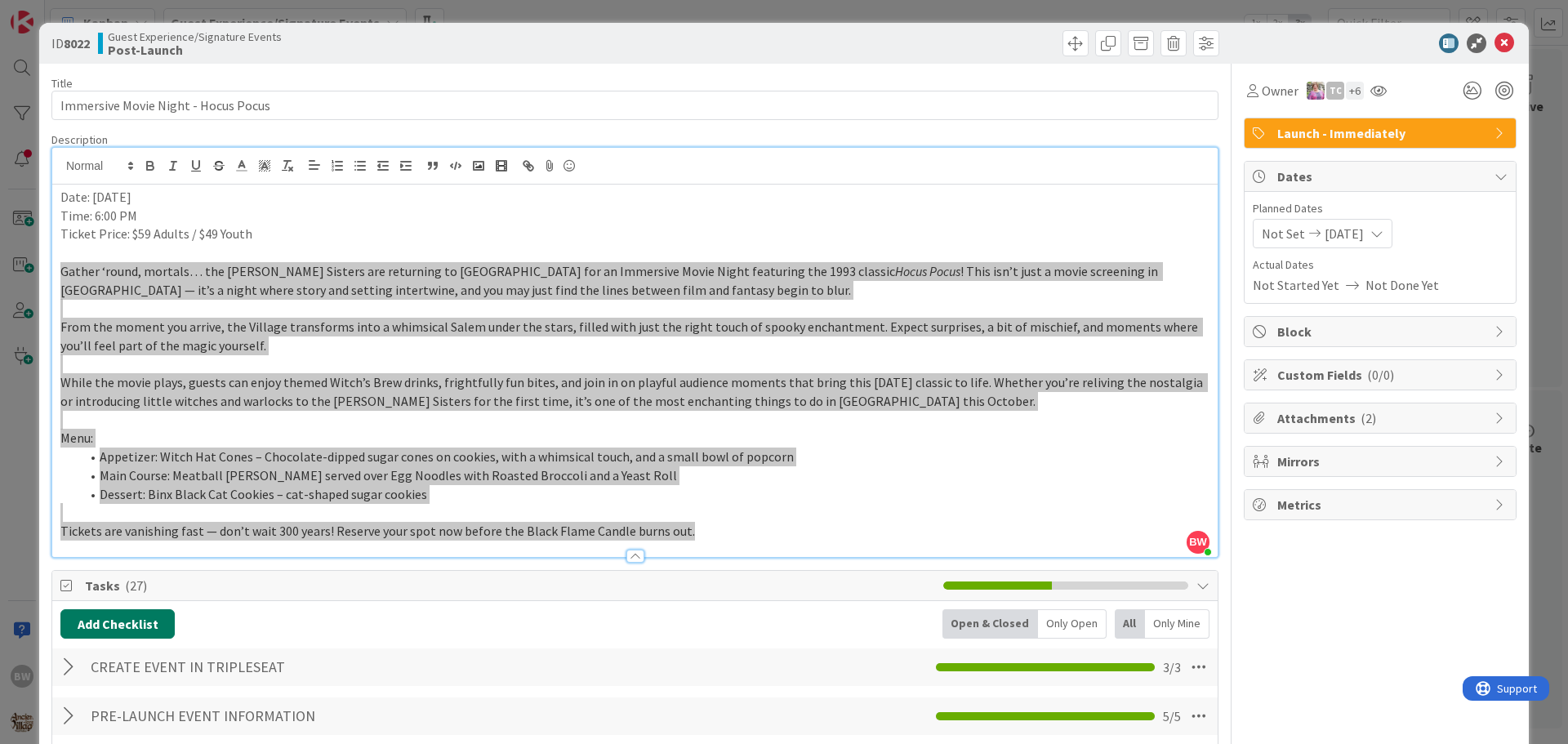
scroll to position [572, 0]
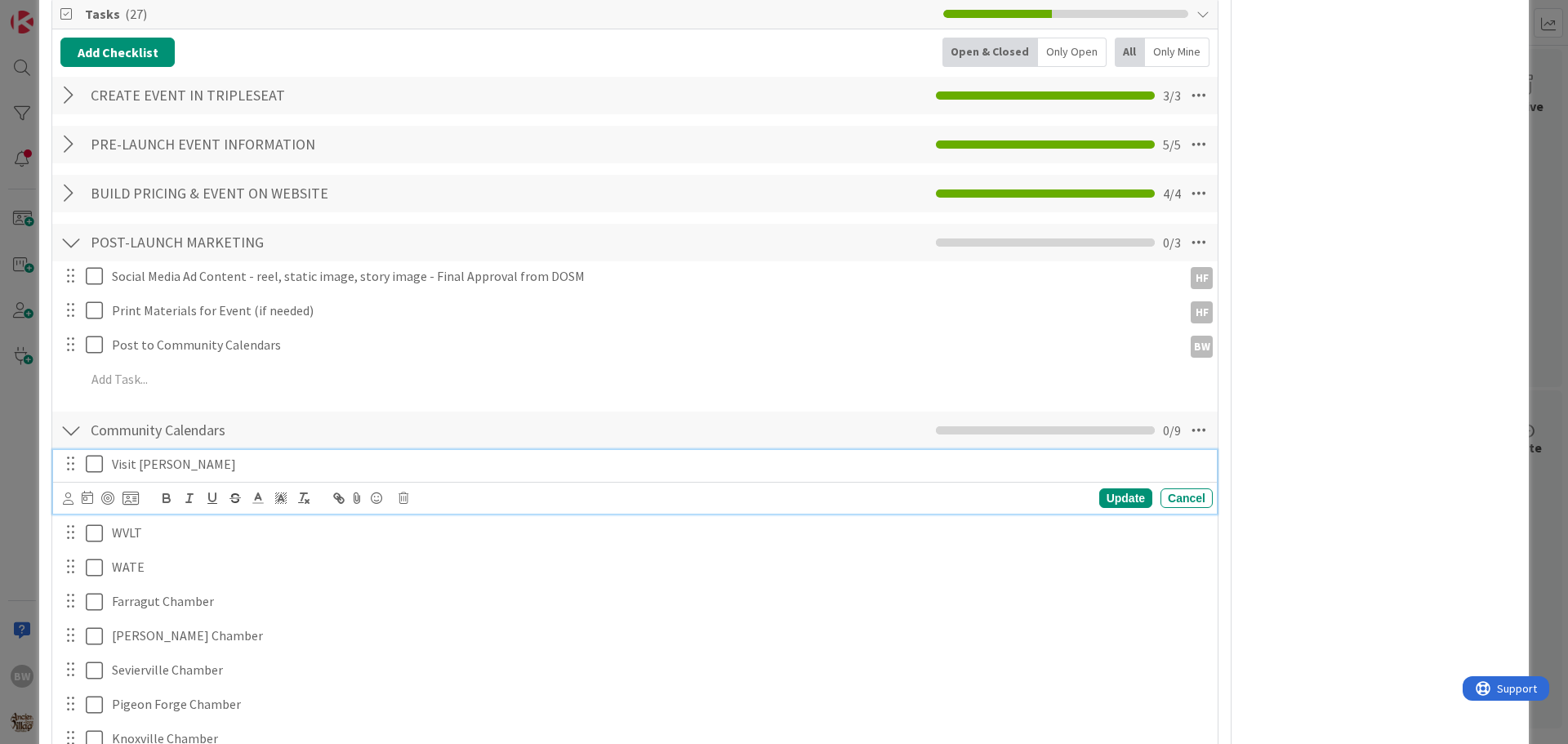
click at [102, 460] on icon at bounding box center [97, 464] width 24 height 19
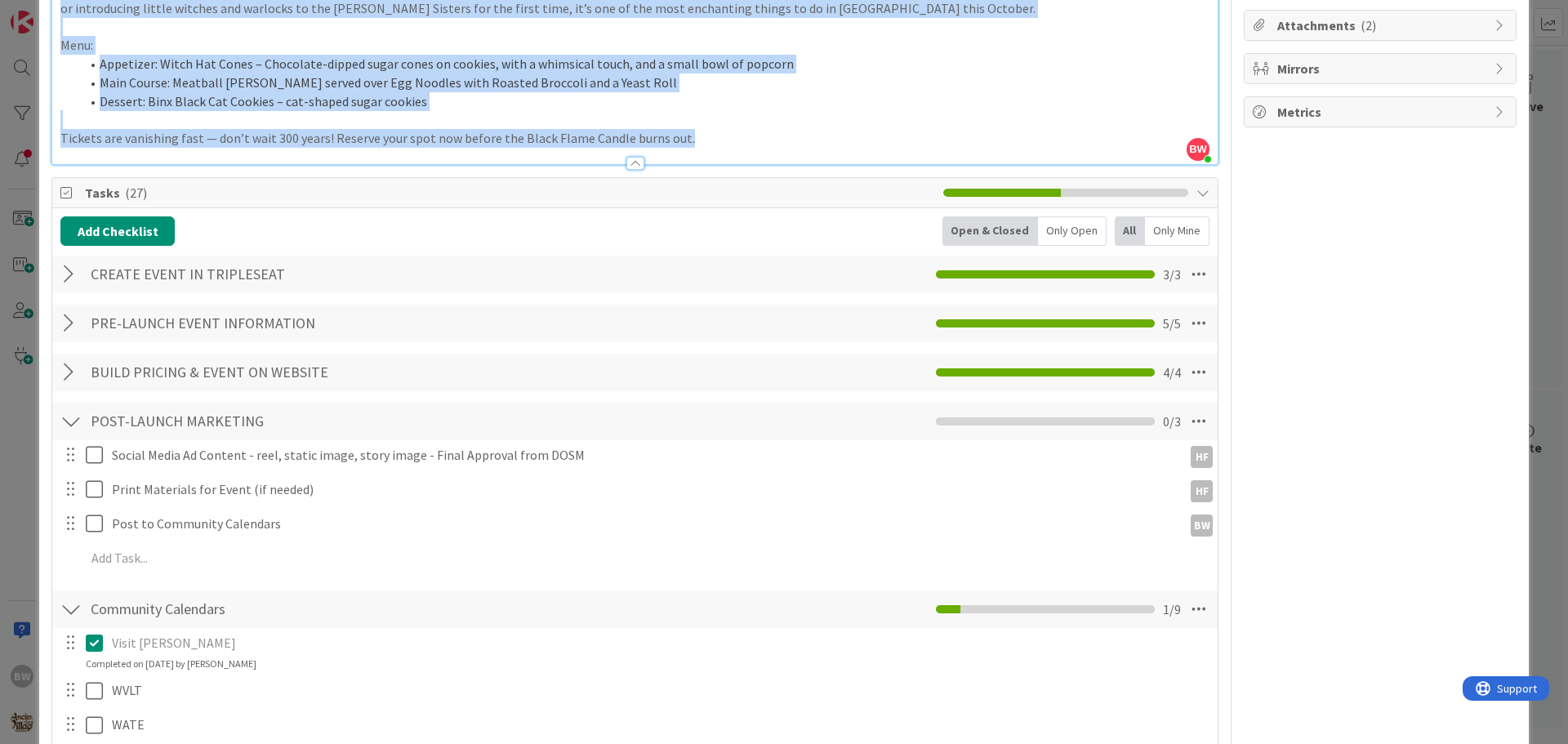
scroll to position [0, 0]
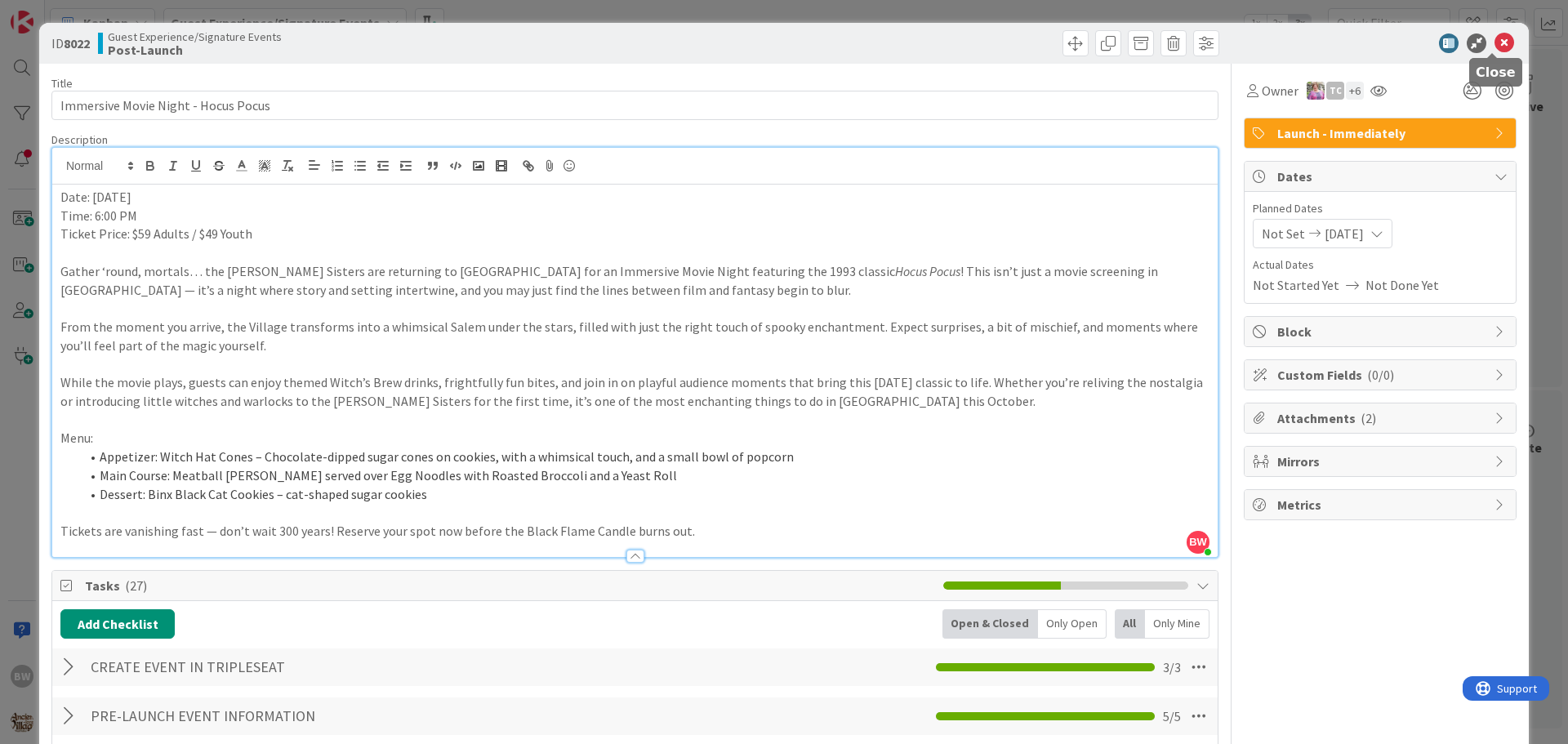
click at [1495, 47] on icon at bounding box center [1505, 43] width 19 height 19
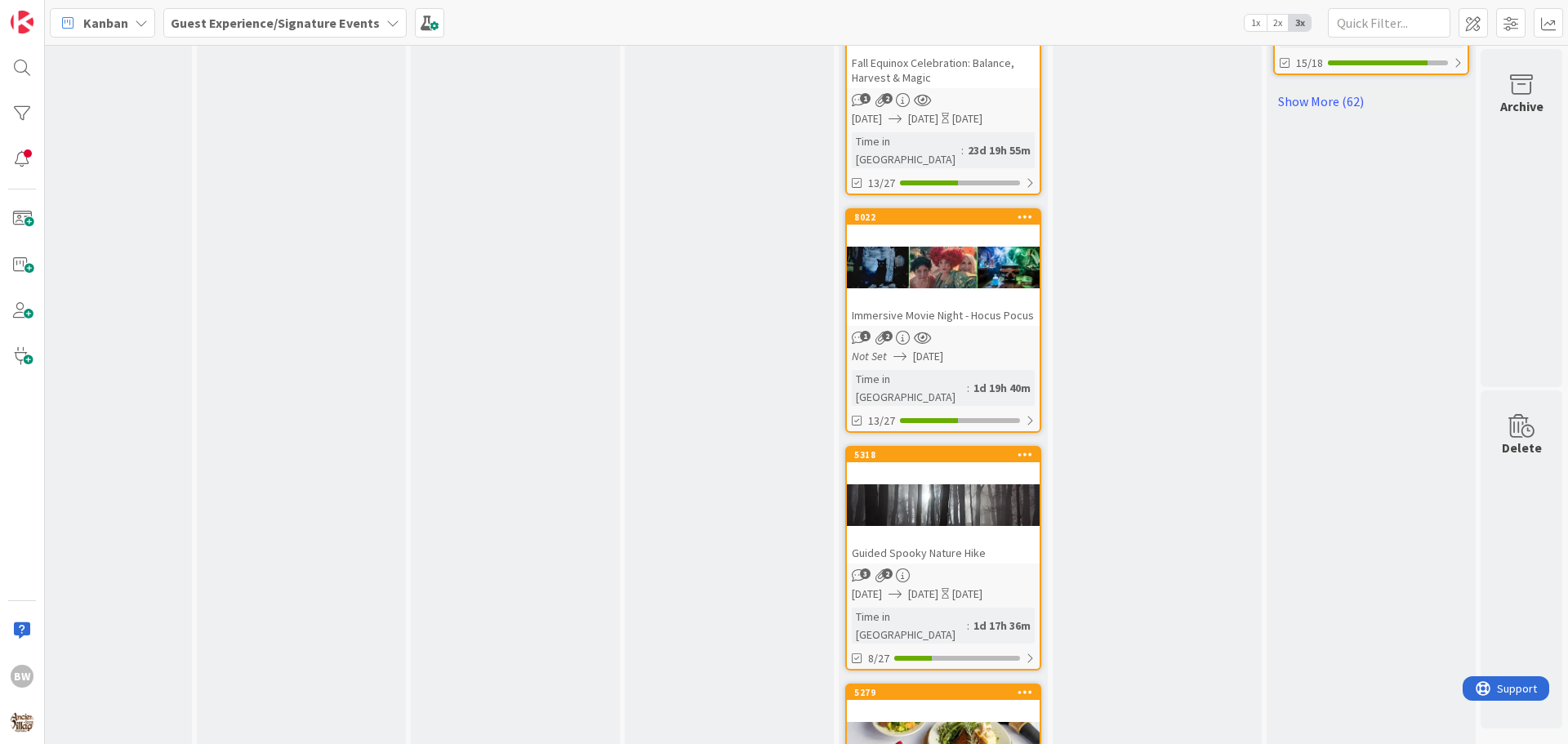
click at [922, 469] on div at bounding box center [944, 506] width 193 height 74
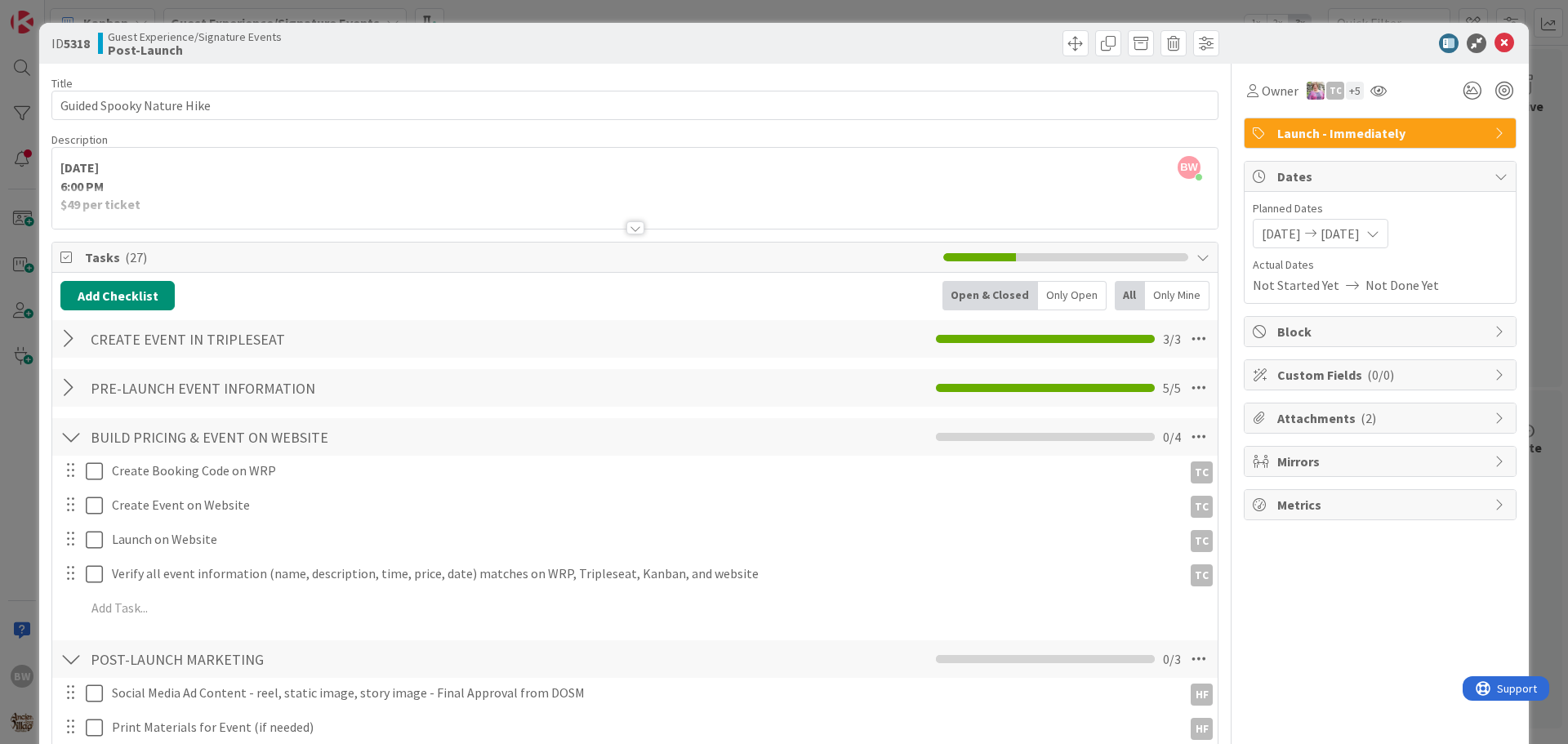
click at [634, 230] on div at bounding box center [635, 228] width 18 height 13
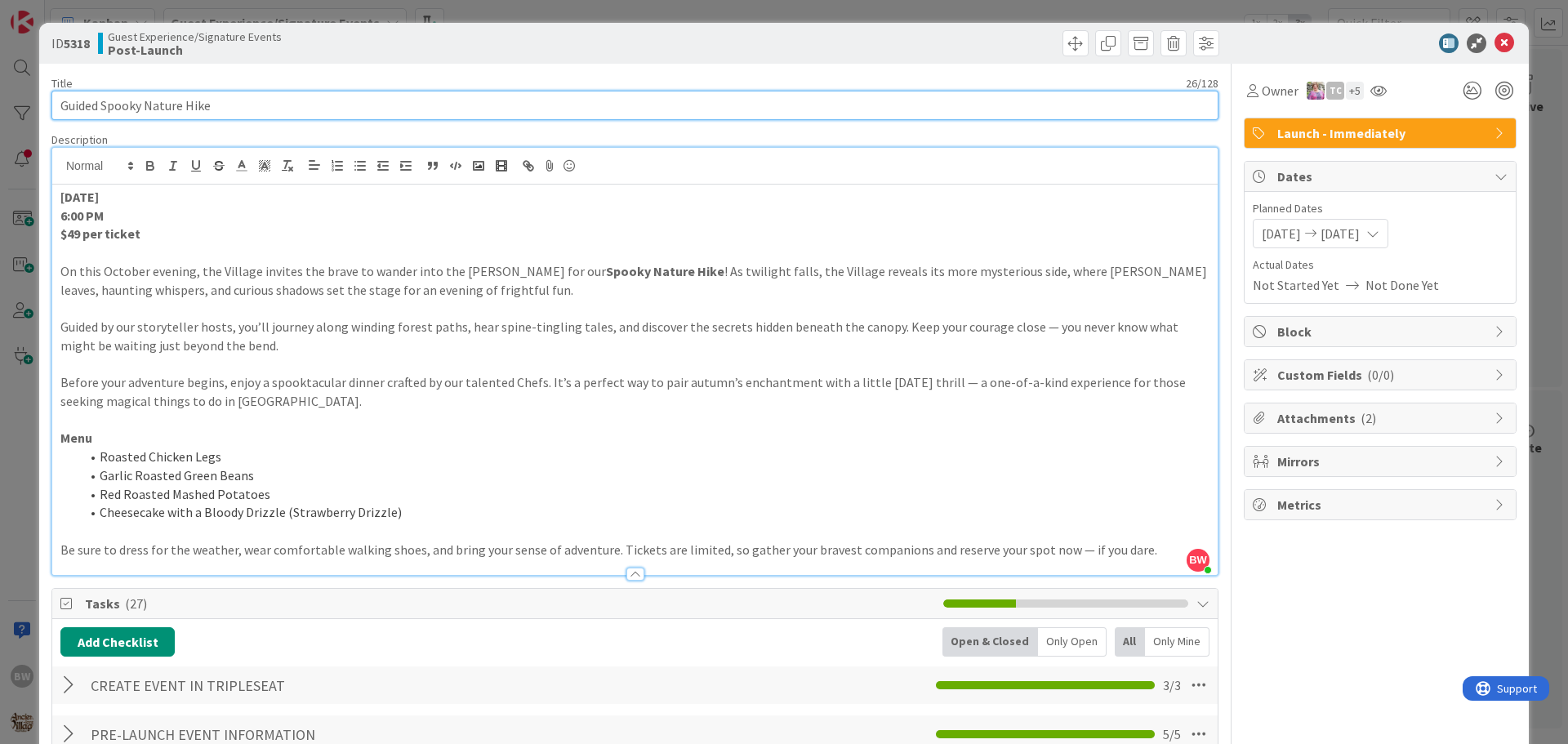
drag, startPoint x: 221, startPoint y: 111, endPoint x: 54, endPoint y: 110, distance: 167.0
click at [54, 110] on input "Guided Spooky Nature Hike" at bounding box center [635, 105] width 1167 height 29
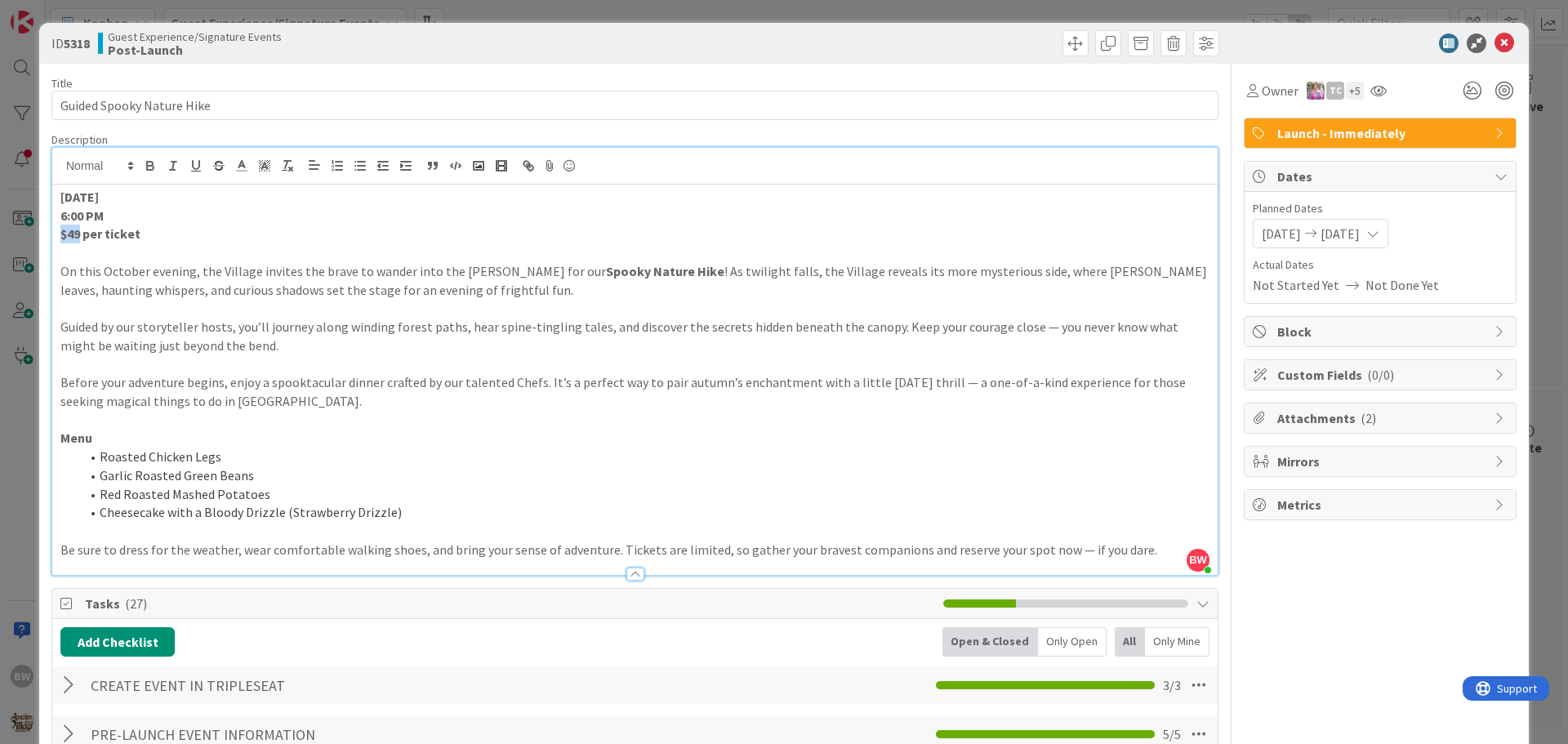
drag, startPoint x: 79, startPoint y: 235, endPoint x: 53, endPoint y: 231, distance: 26.3
click at [53, 231] on div "[DATE] 6:00 PM $49 per ticket On this October evening, the Village invites the …" at bounding box center [635, 379] width 1165 height 390
copy strong "$49"
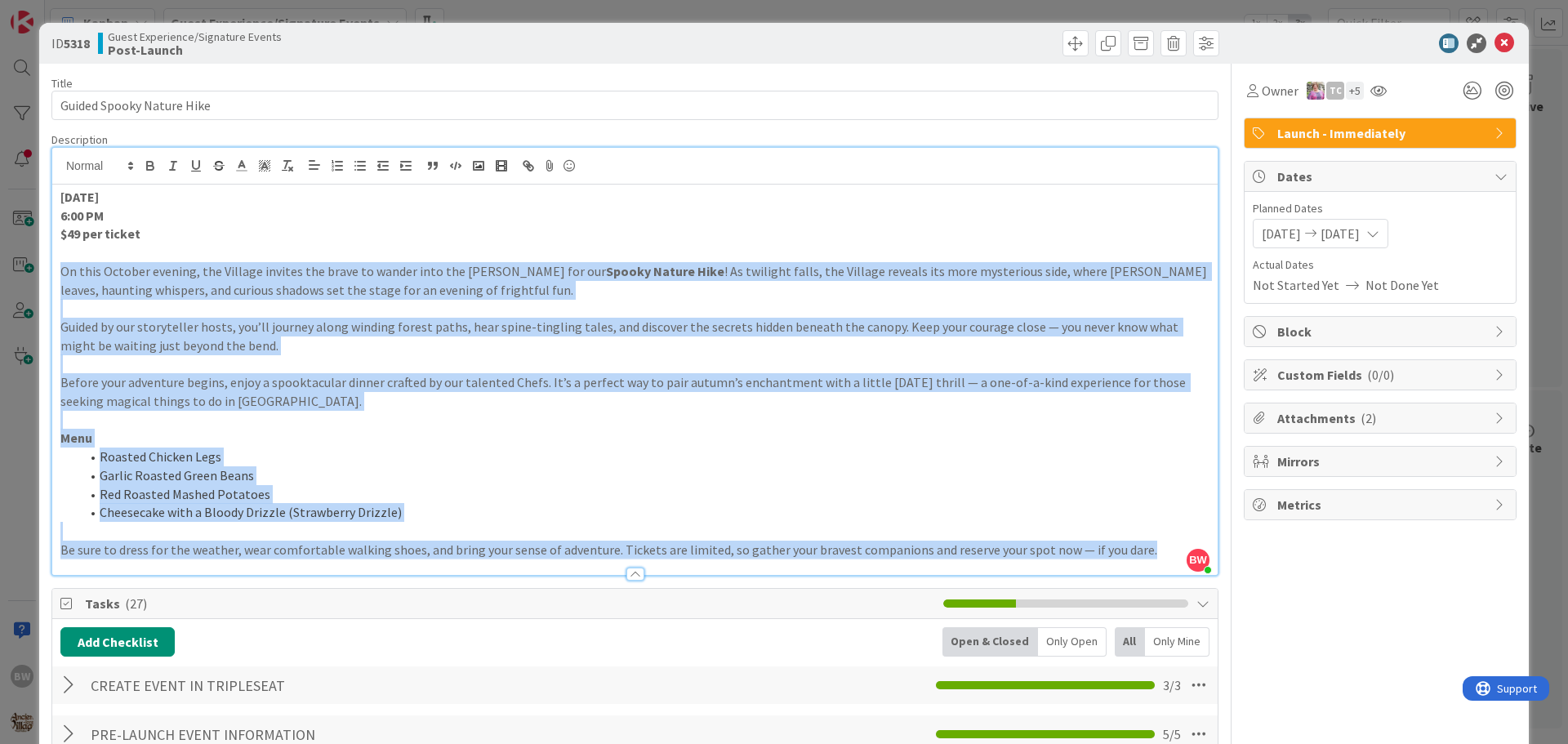
drag, startPoint x: 58, startPoint y: 272, endPoint x: 1131, endPoint y: 550, distance: 1108.4
click at [1131, 550] on div "[DATE] 6:00 PM $49 per ticket On this October evening, the Village invites the …" at bounding box center [635, 379] width 1165 height 390
copy div "Lo ipsu Dolorsi ametcon, adi Elitsed doeiusm tem incid ut labore etdo mag aliqu…"
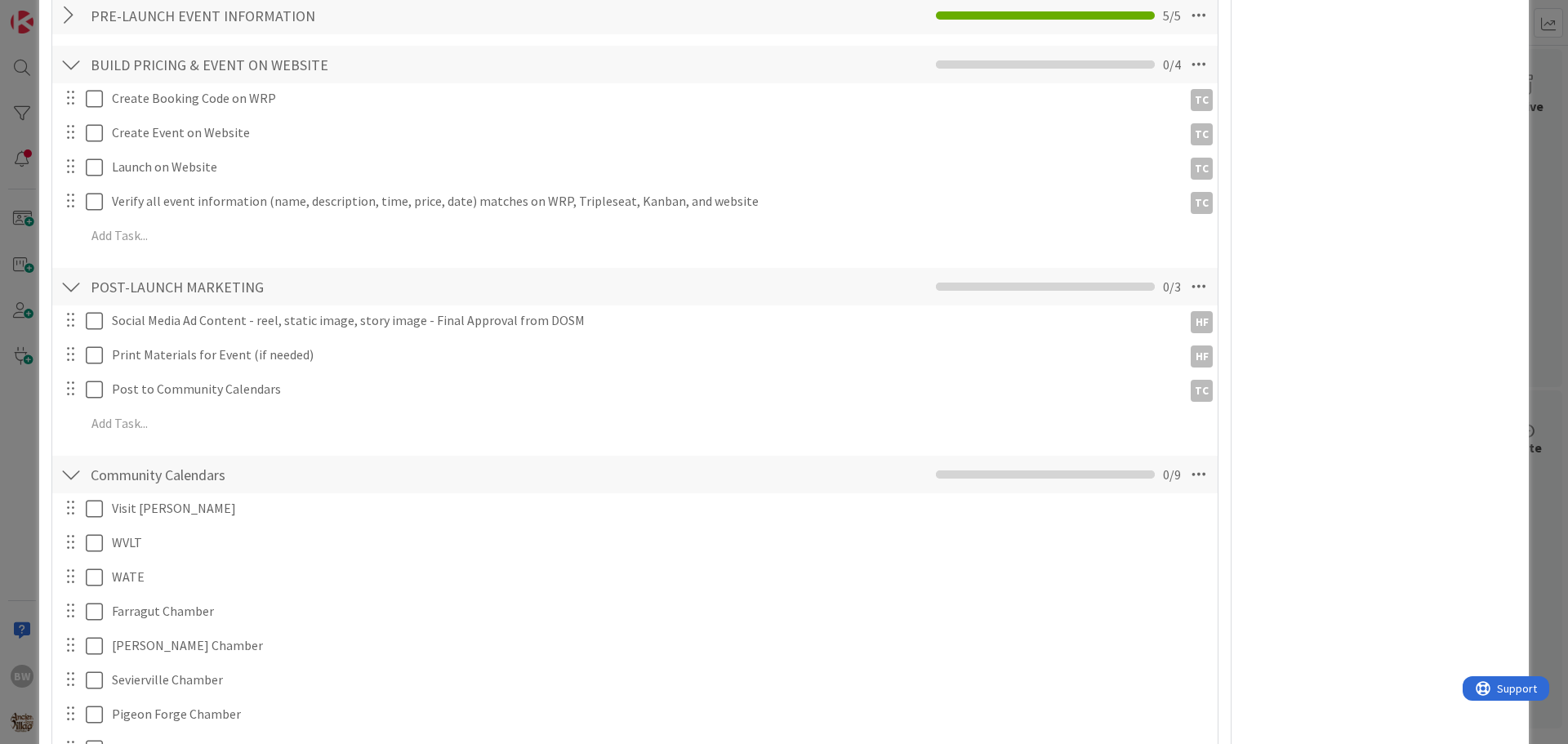
scroll to position [735, 0]
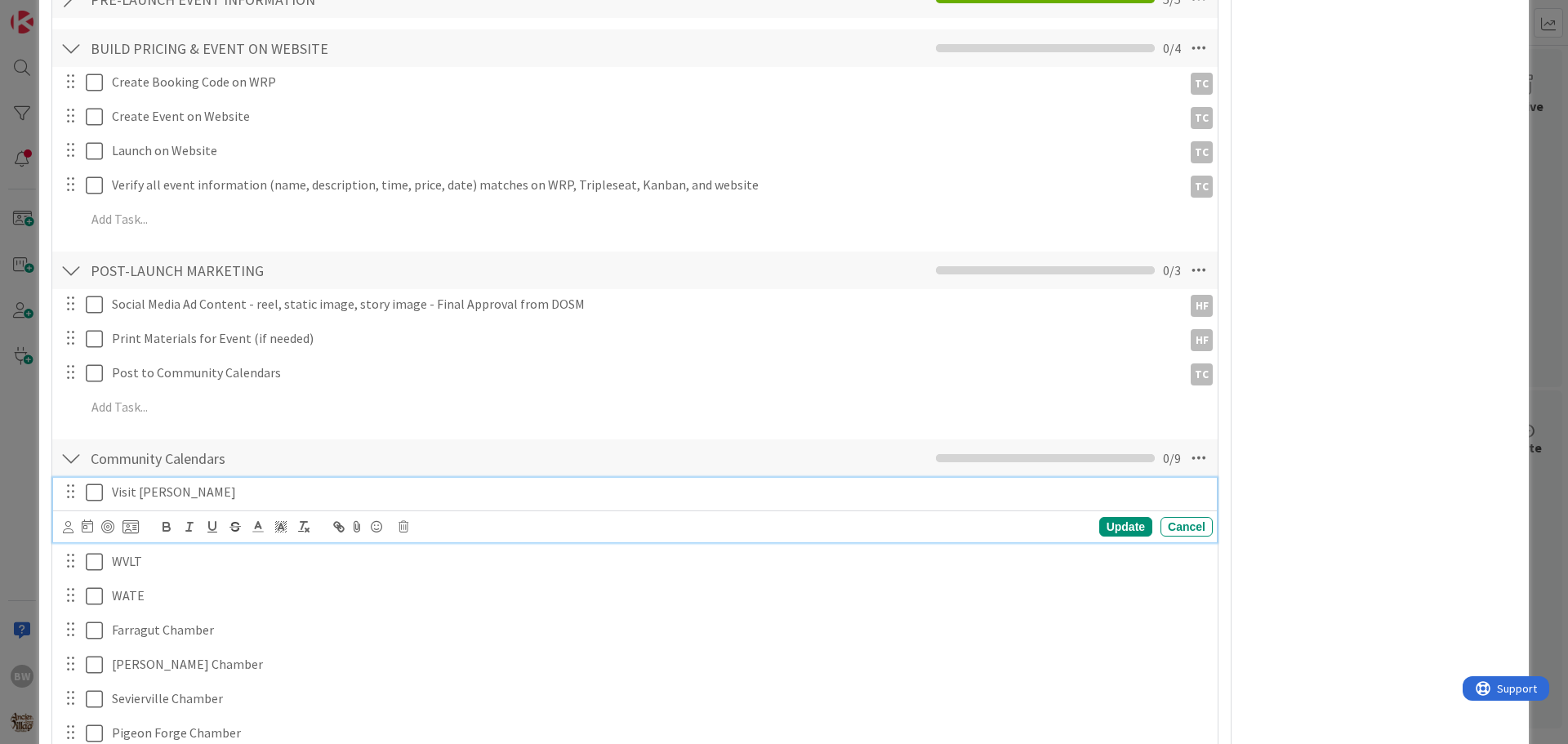
click at [91, 491] on icon at bounding box center [97, 492] width 24 height 19
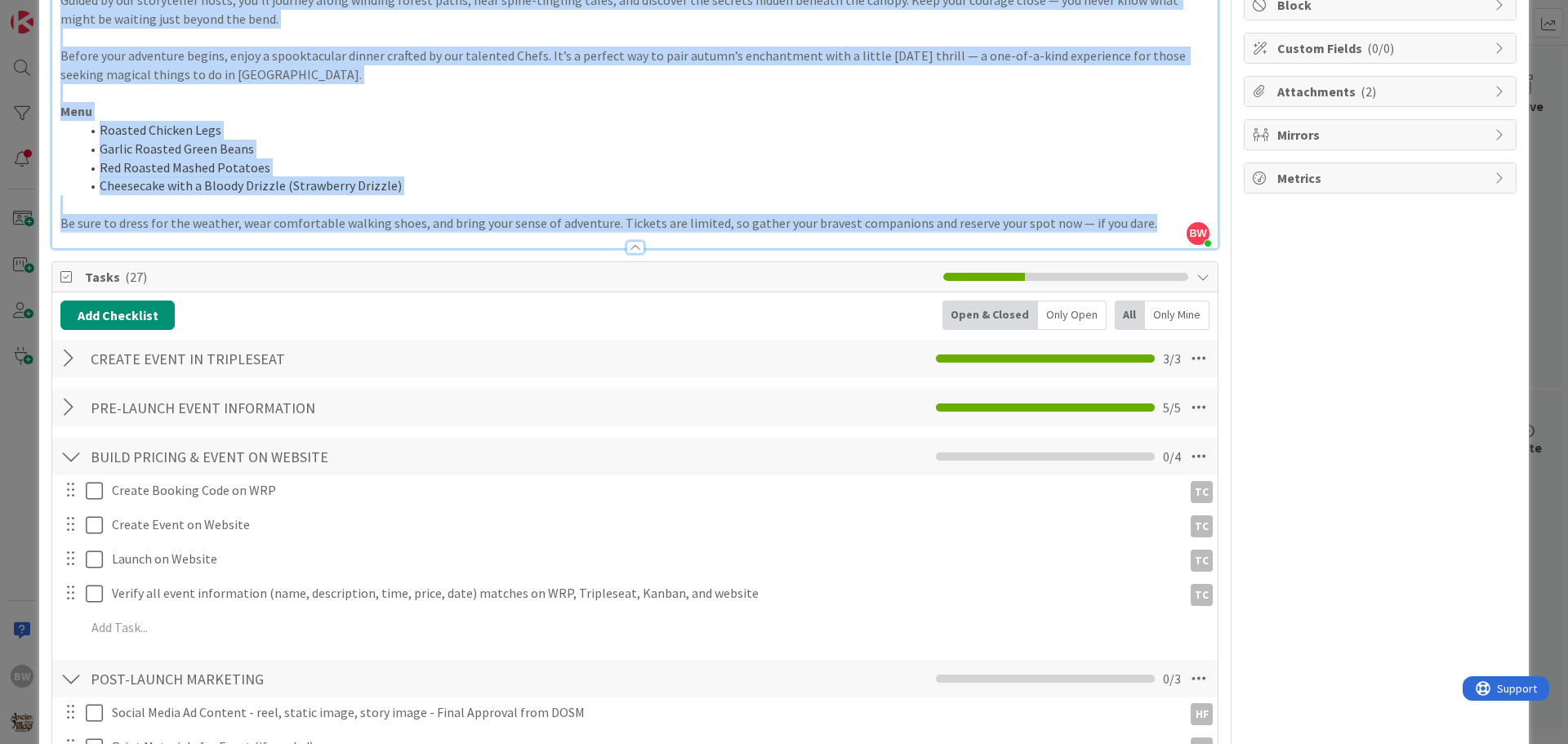
scroll to position [0, 0]
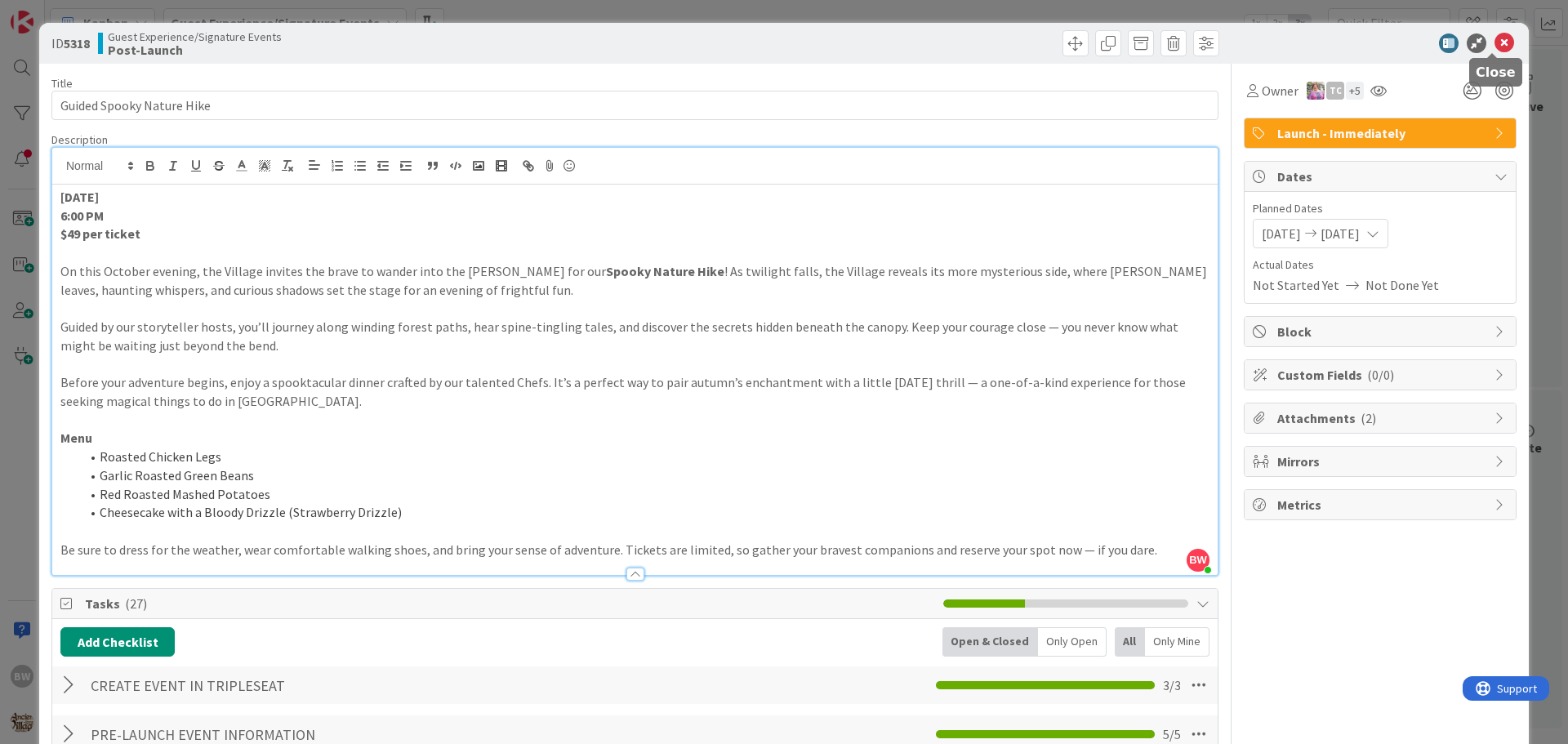
click at [1496, 42] on icon at bounding box center [1505, 43] width 19 height 19
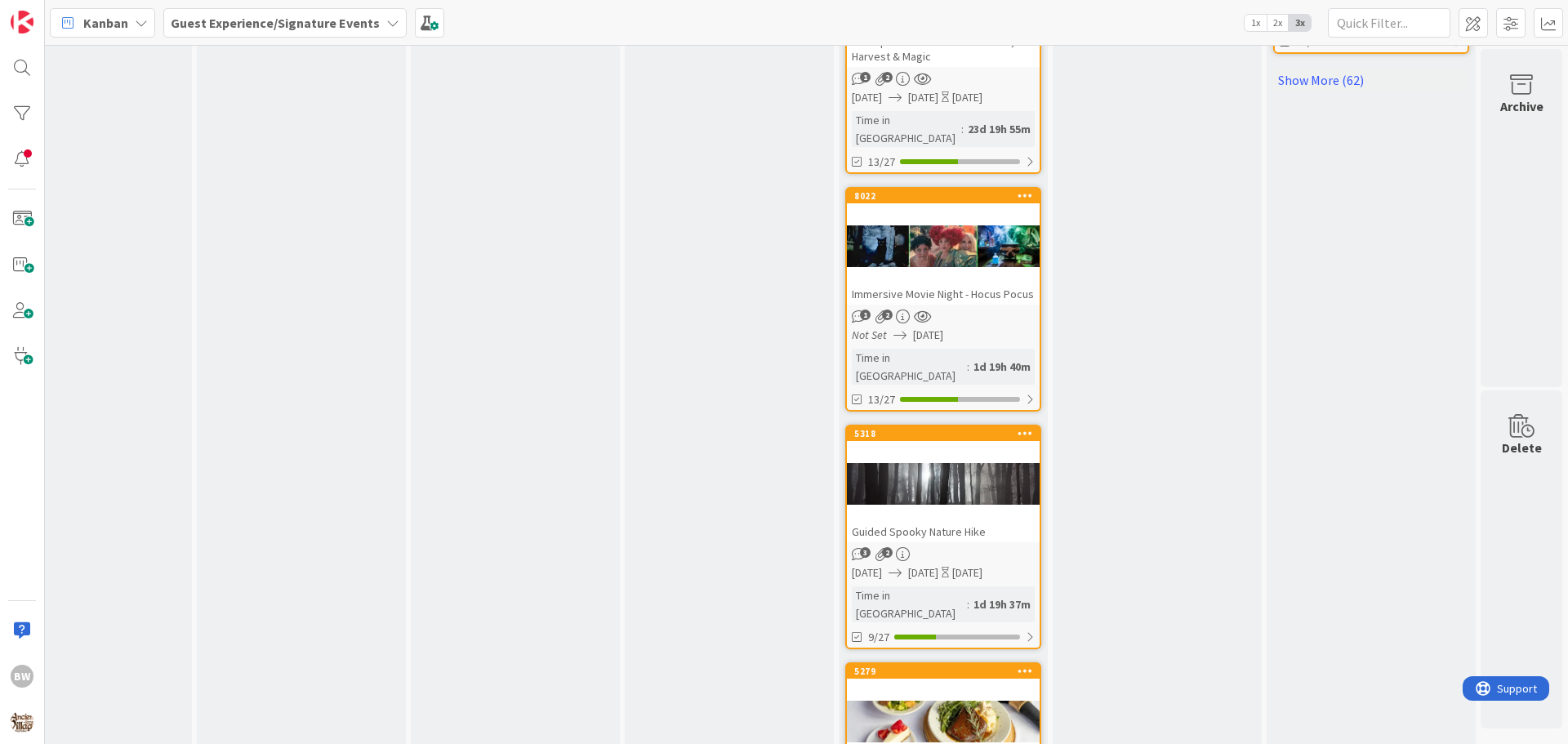
scroll to position [1825, 722]
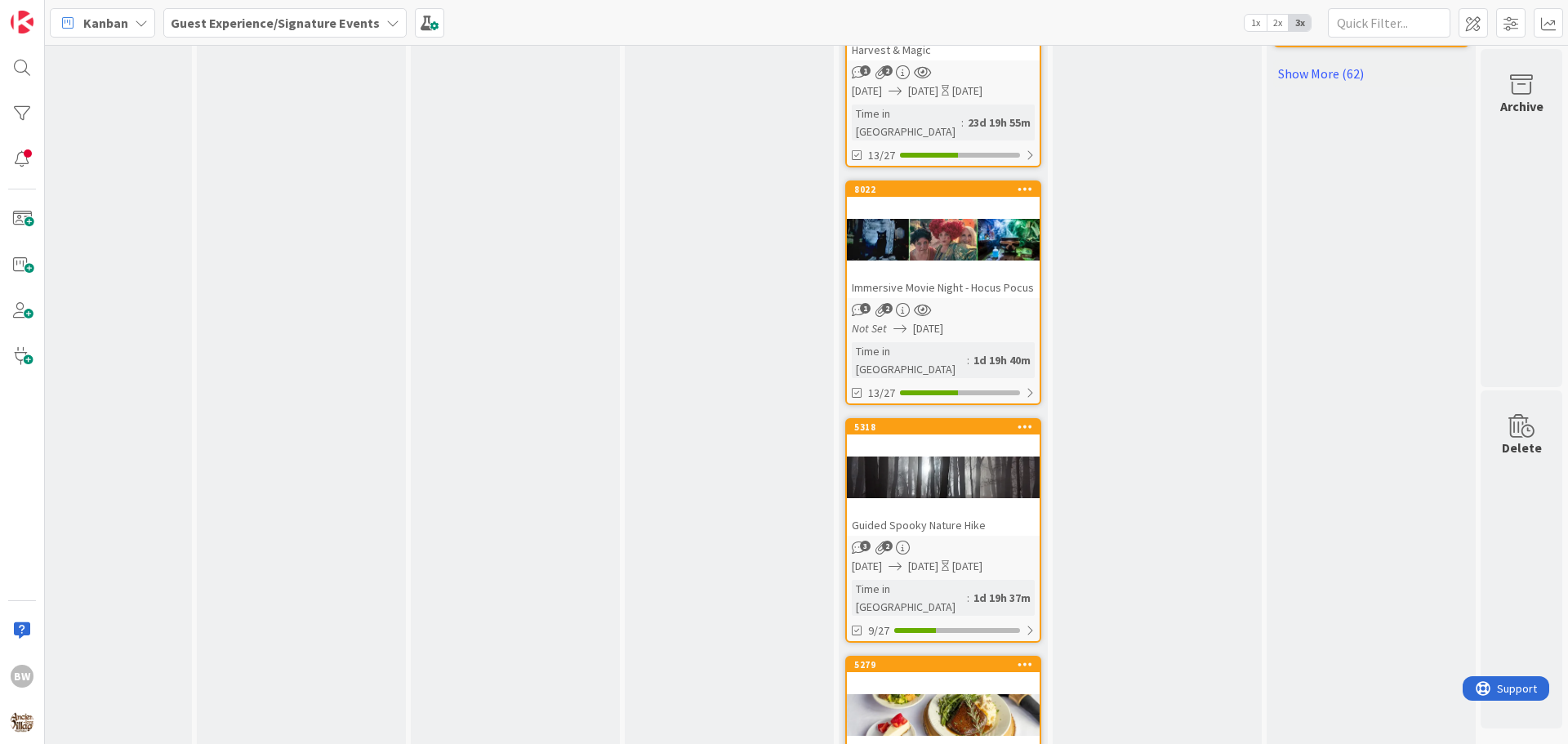
click at [926, 679] on div at bounding box center [944, 716] width 193 height 74
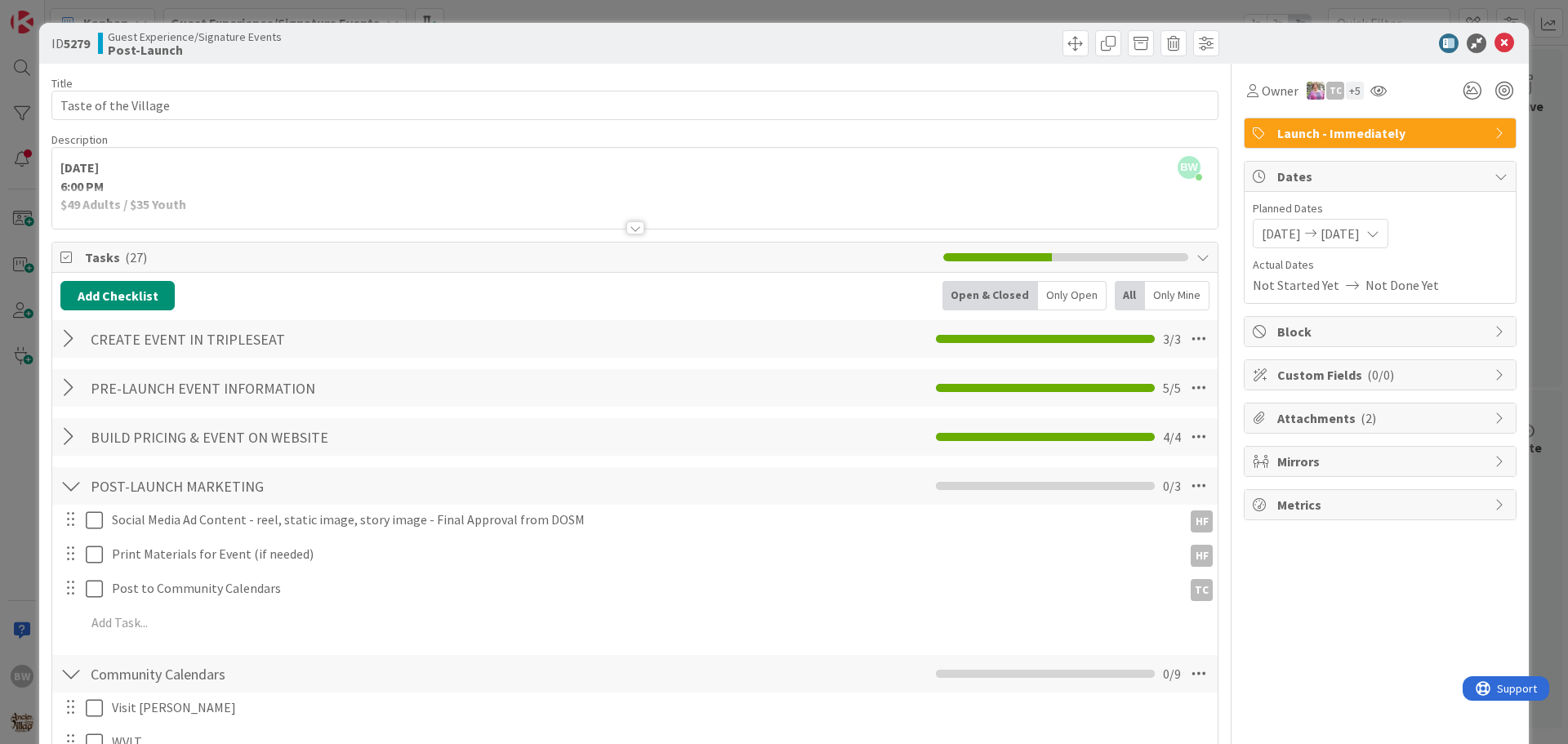
click at [629, 231] on div at bounding box center [635, 228] width 18 height 13
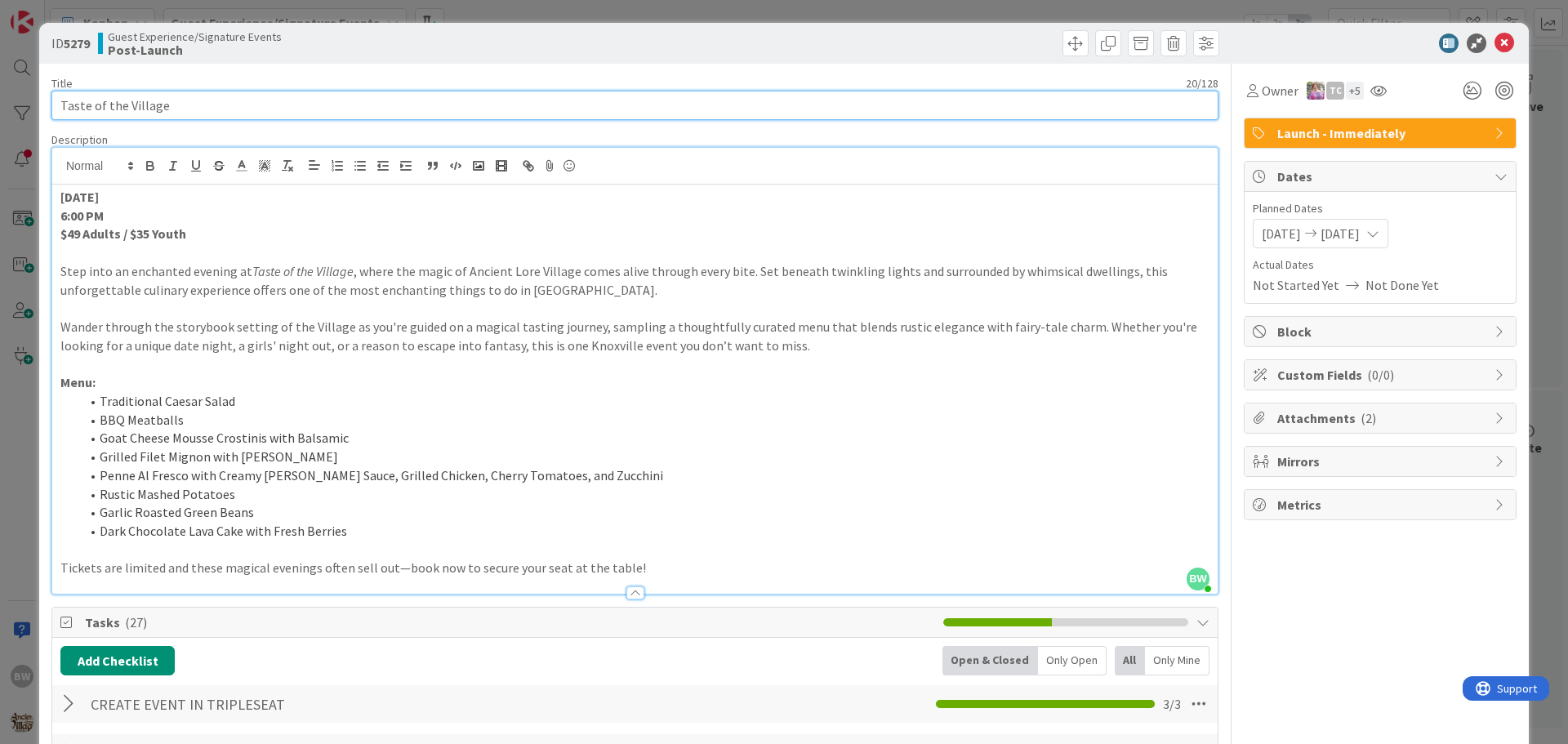
drag, startPoint x: 176, startPoint y: 115, endPoint x: 63, endPoint y: 105, distance: 113.4
click at [63, 105] on input "Taste of the Village" at bounding box center [635, 105] width 1167 height 29
click at [165, 104] on input "Taste of the Village" at bounding box center [635, 105] width 1167 height 29
drag, startPoint x: 165, startPoint y: 104, endPoint x: 63, endPoint y: 114, distance: 102.5
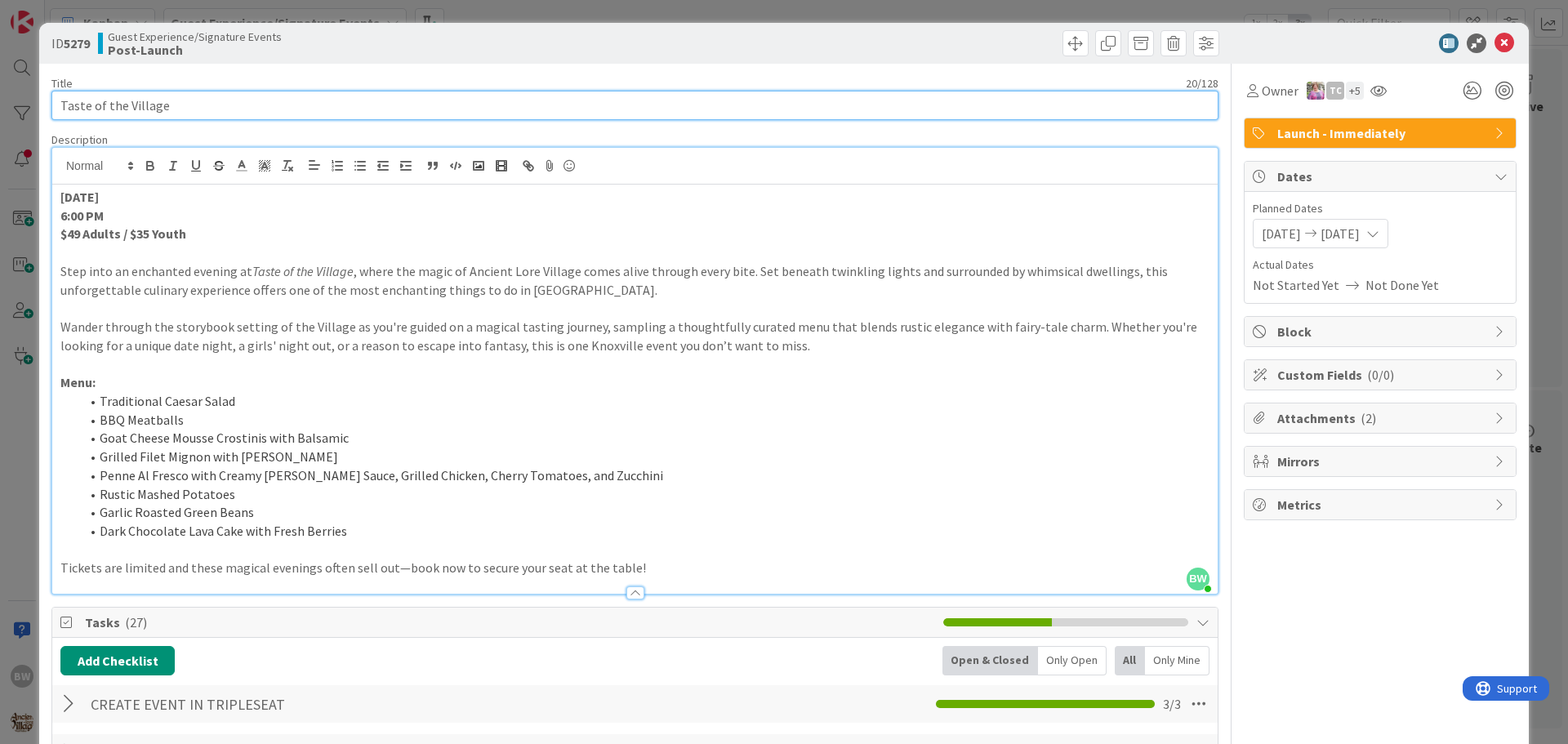
click at [63, 114] on input "Taste of the Village" at bounding box center [635, 105] width 1167 height 29
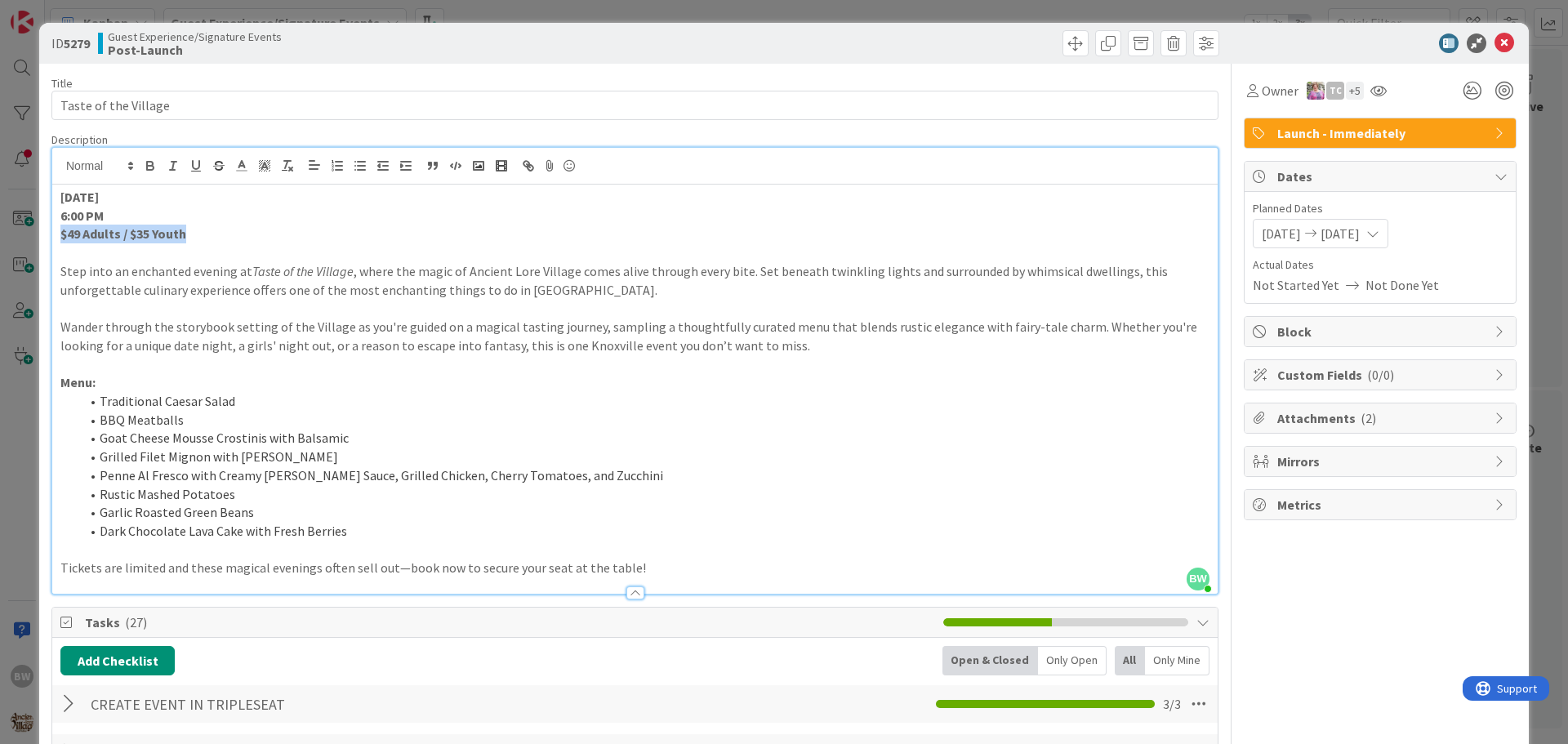
drag, startPoint x: 197, startPoint y: 242, endPoint x: 42, endPoint y: 231, distance: 155.4
copy strong "$49 Adults / $35 Youth"
